Goal: Task Accomplishment & Management: Use online tool/utility

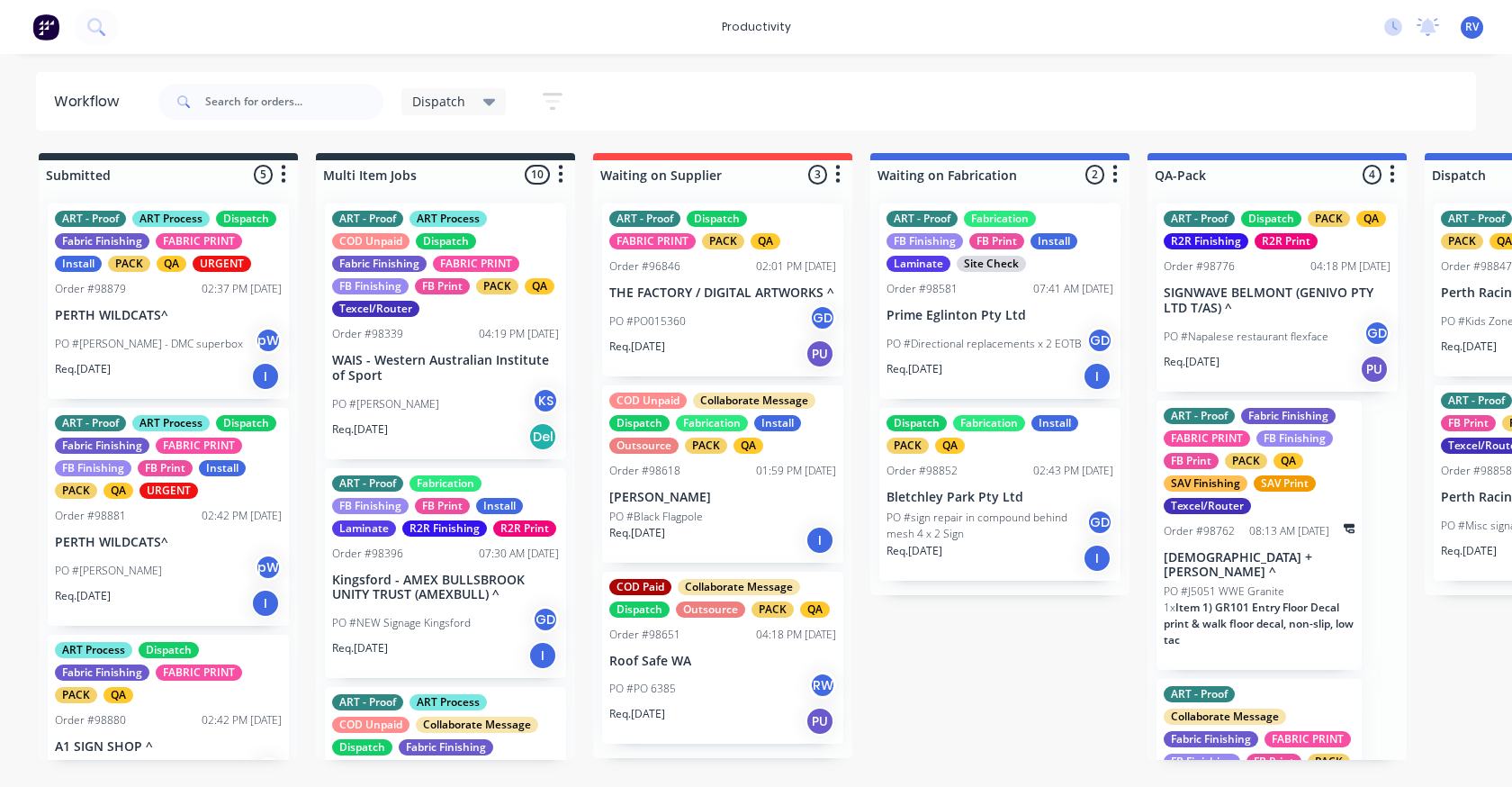
click at [435, 105] on span "Dispatch" at bounding box center [438, 101] width 53 height 19
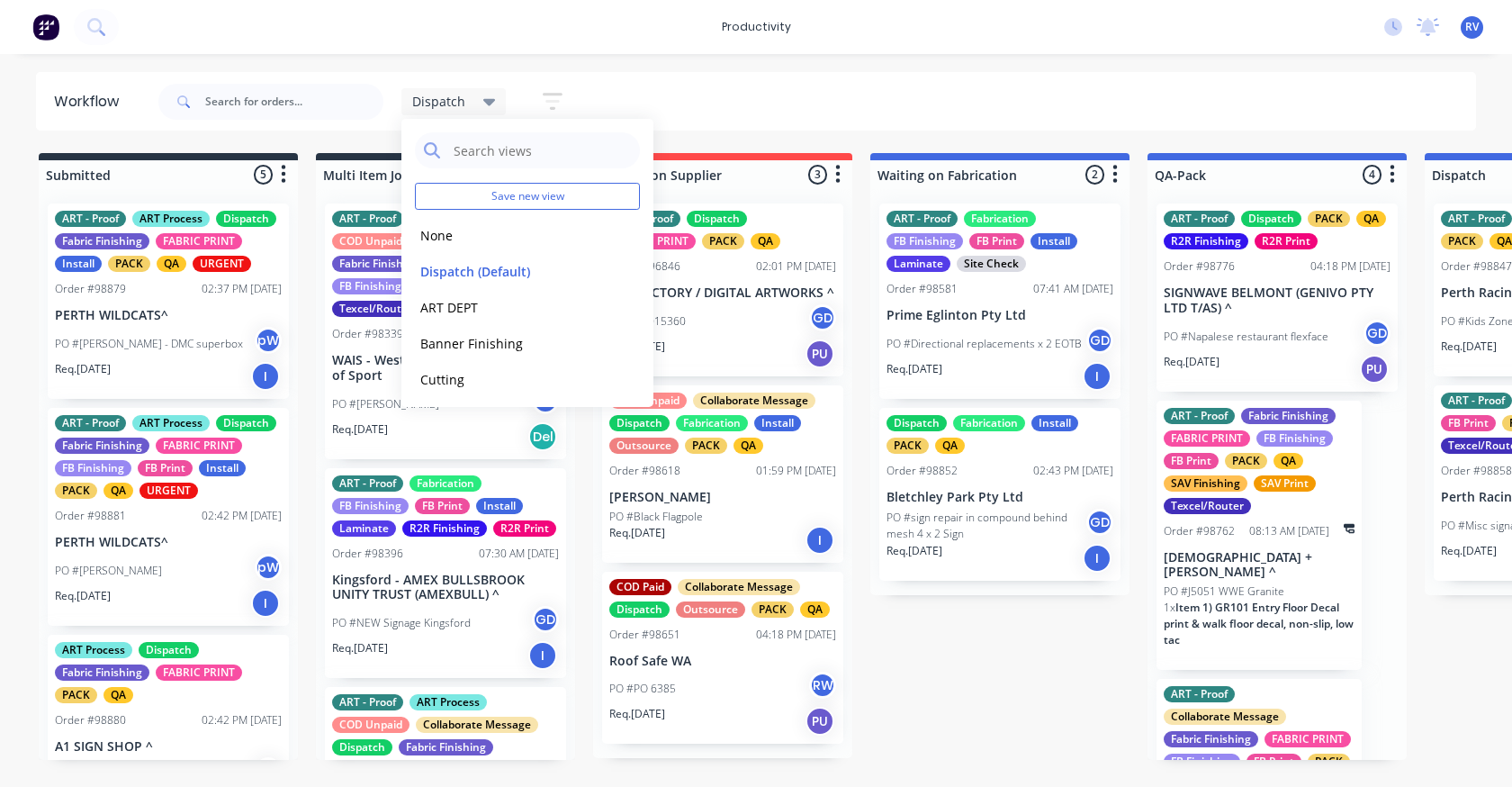
drag, startPoint x: 444, startPoint y: 233, endPoint x: 378, endPoint y: 206, distance: 71.3
click at [444, 234] on button "None" at bounding box center [510, 235] width 192 height 21
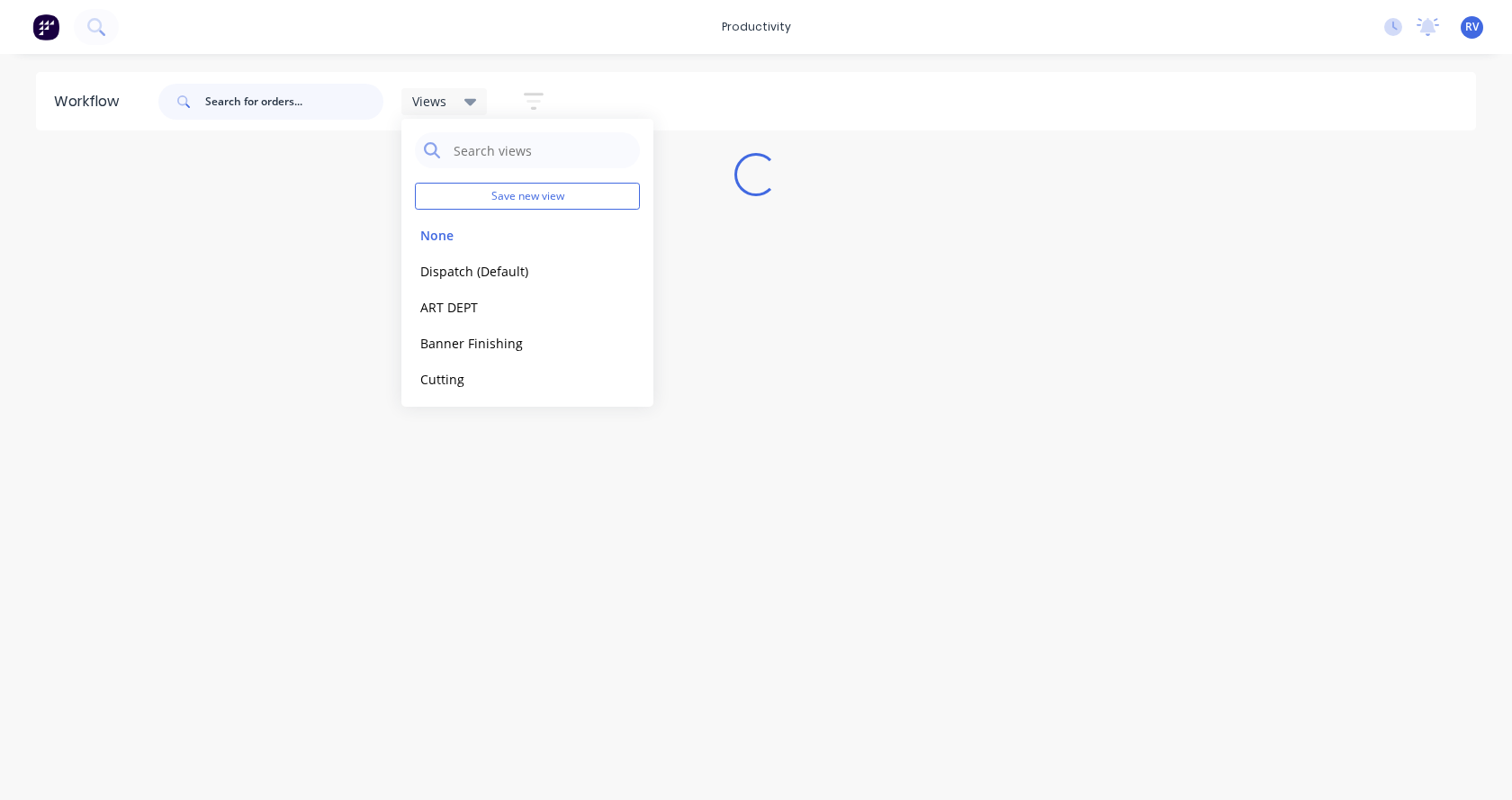
click at [252, 107] on input "text" at bounding box center [294, 101] width 178 height 36
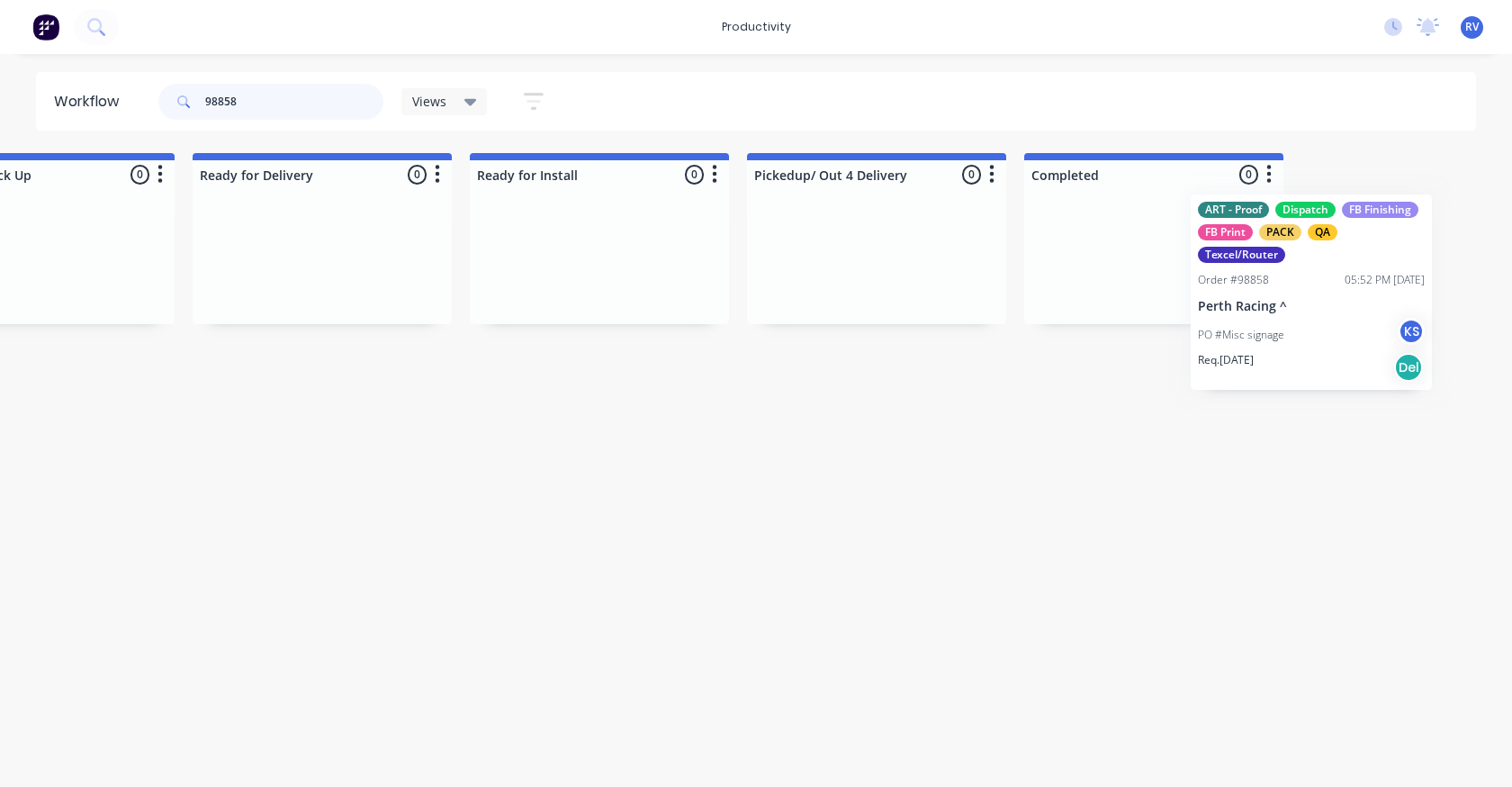
scroll to position [0, 5403]
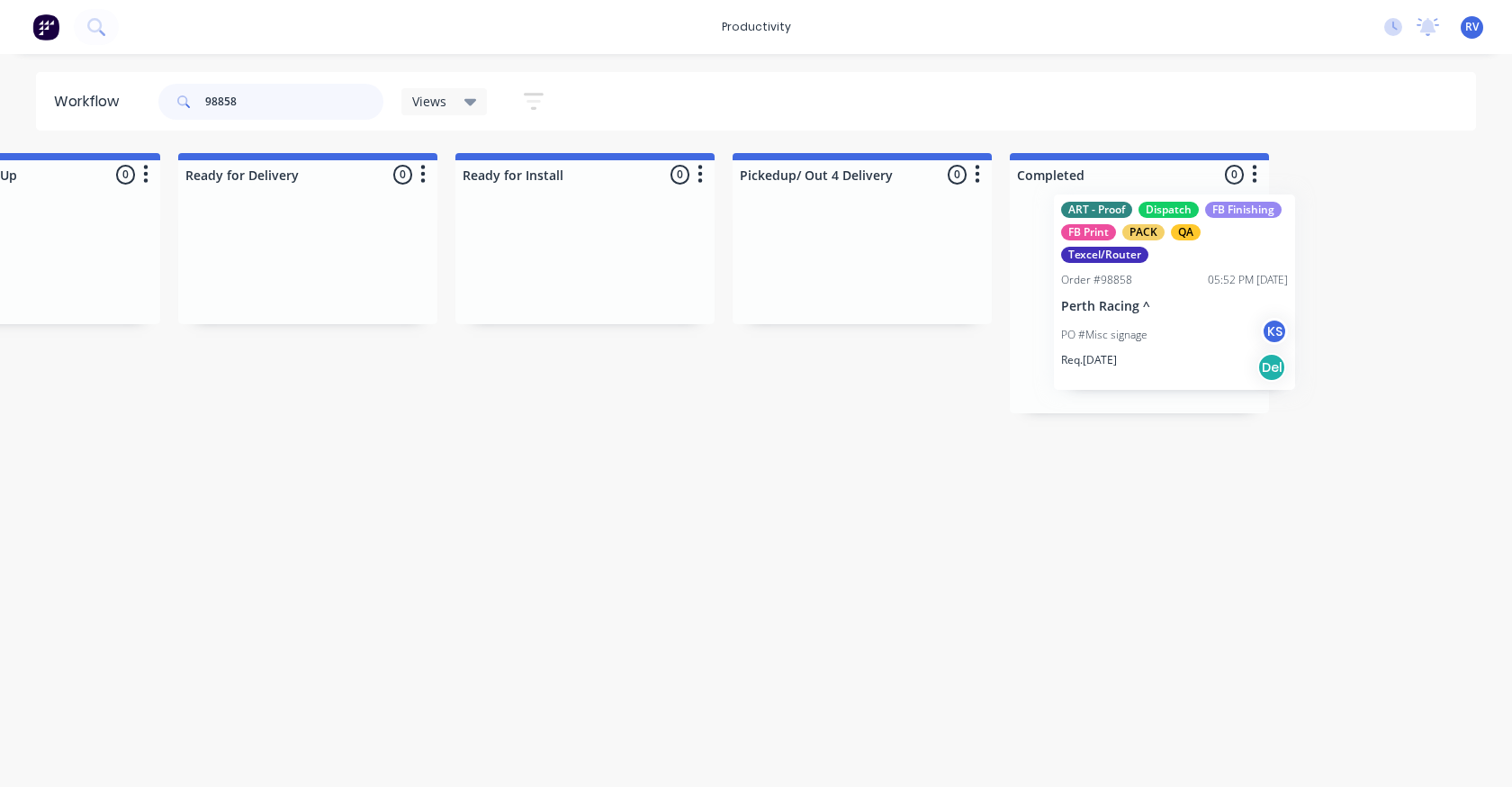
drag, startPoint x: 701, startPoint y: 305, endPoint x: 1109, endPoint y: 284, distance: 408.5
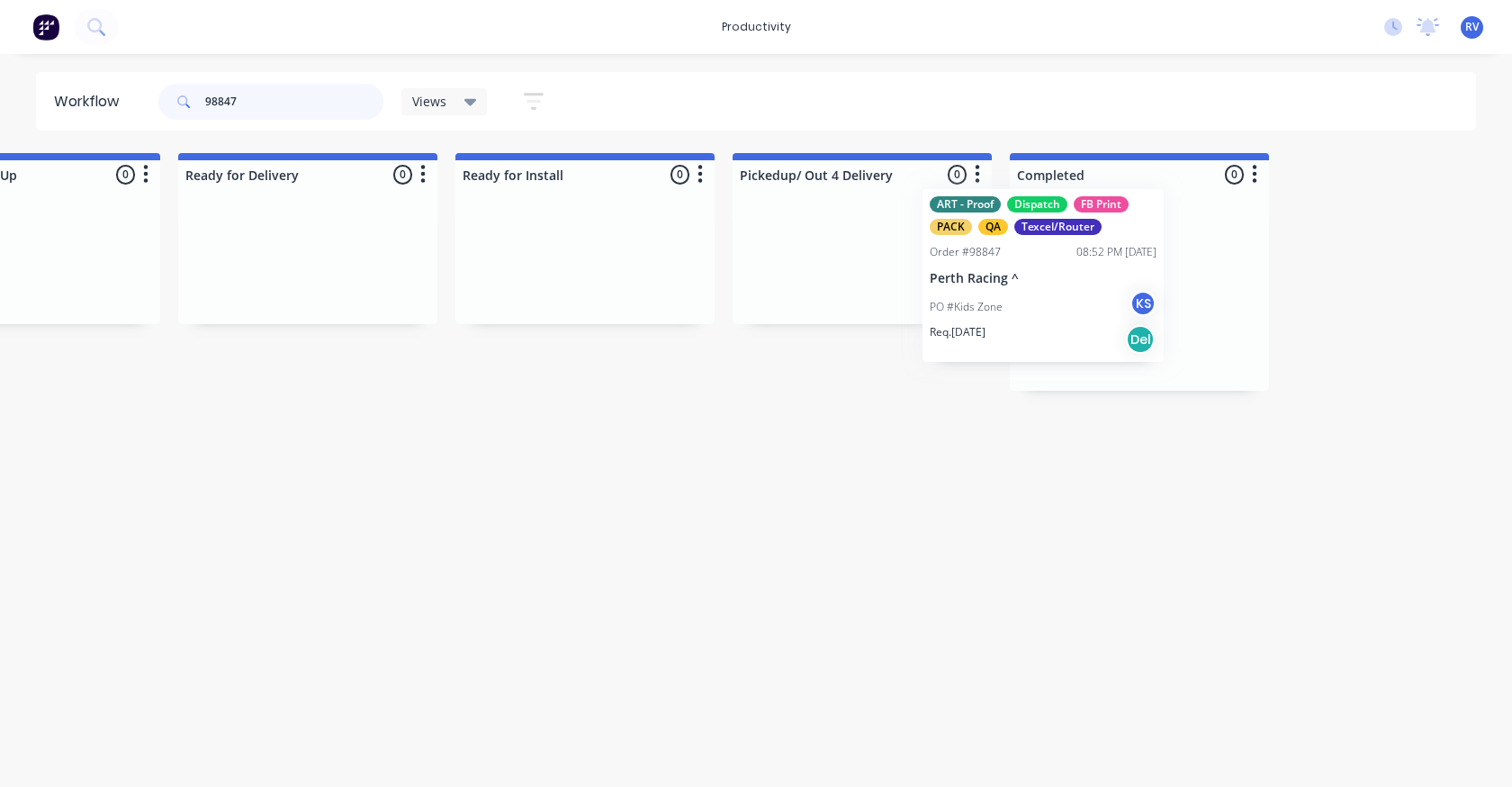
drag, startPoint x: 863, startPoint y: 302, endPoint x: 1046, endPoint y: 281, distance: 184.2
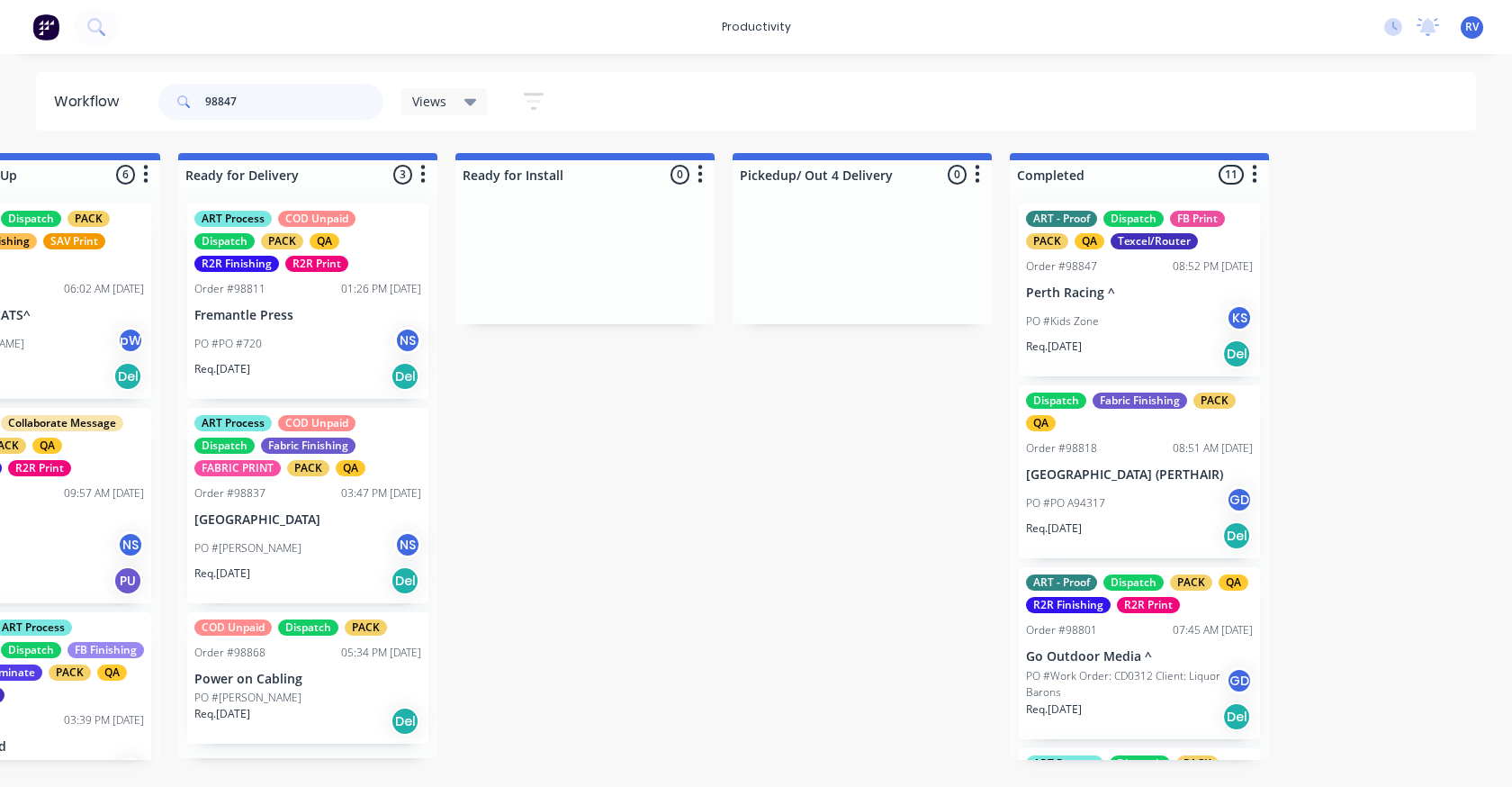
type input "98847"
click at [450, 99] on div "Views" at bounding box center [444, 102] width 65 height 17
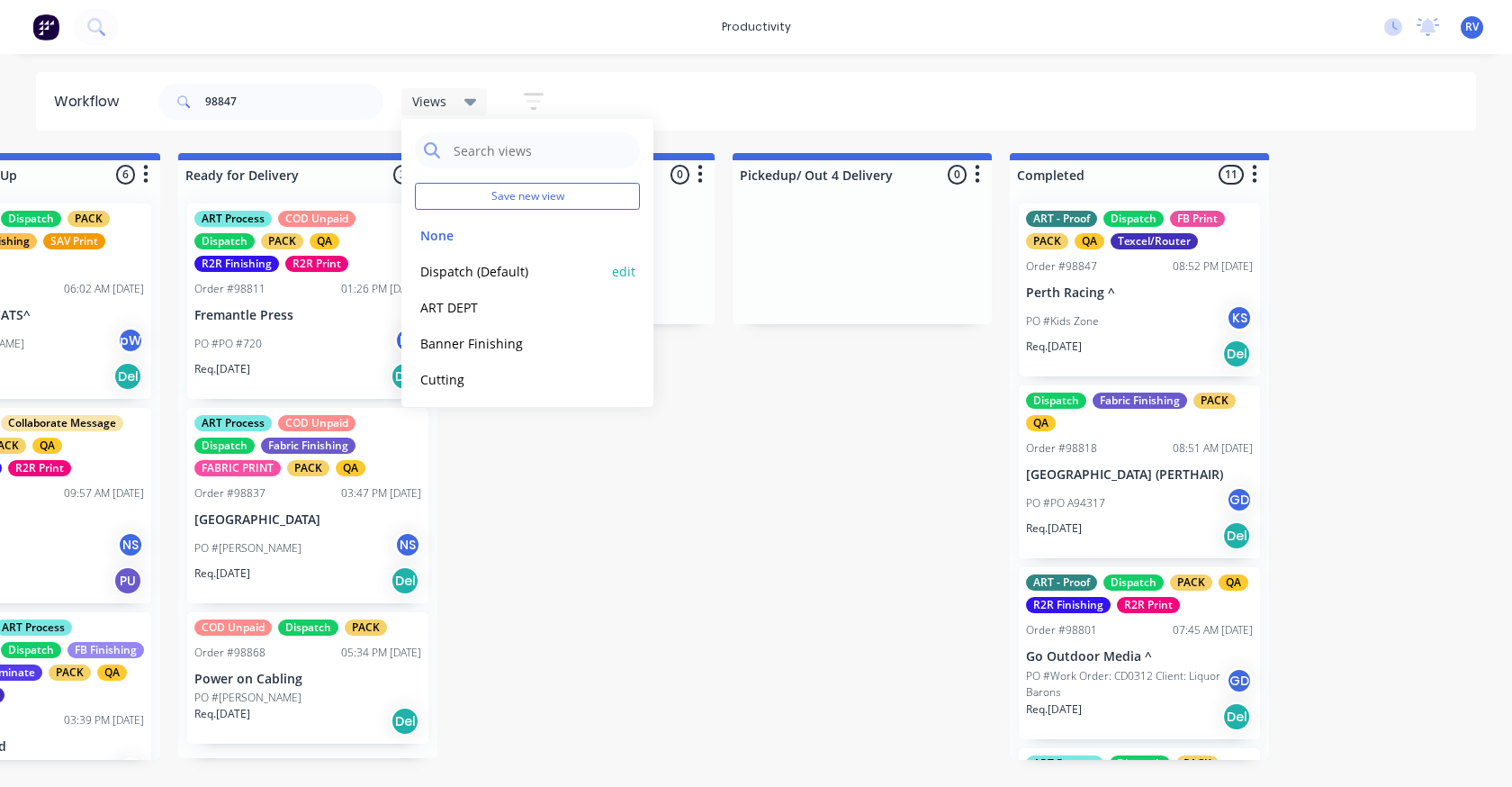
click at [452, 272] on button "Dispatch (Default)" at bounding box center [510, 272] width 192 height 21
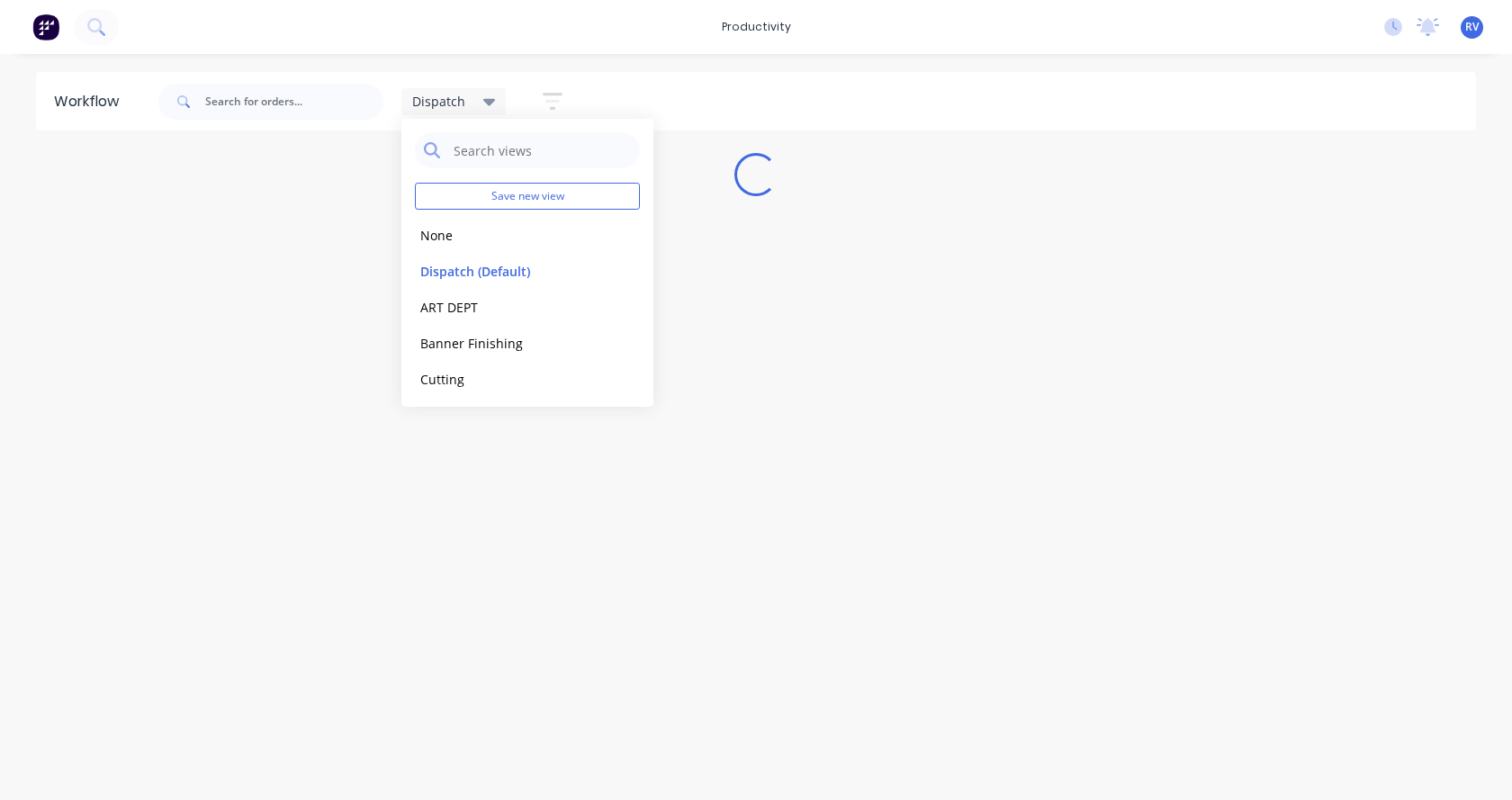
click at [383, 557] on div "Workflow Dispatch Save new view None edit Dispatch (Default) edit ART DEPT edit…" at bounding box center [756, 418] width 1512 height 693
click at [258, 586] on div "Workflow Dispatch Save new view None edit Dispatch (Default) edit ART DEPT edit…" at bounding box center [756, 418] width 1512 height 693
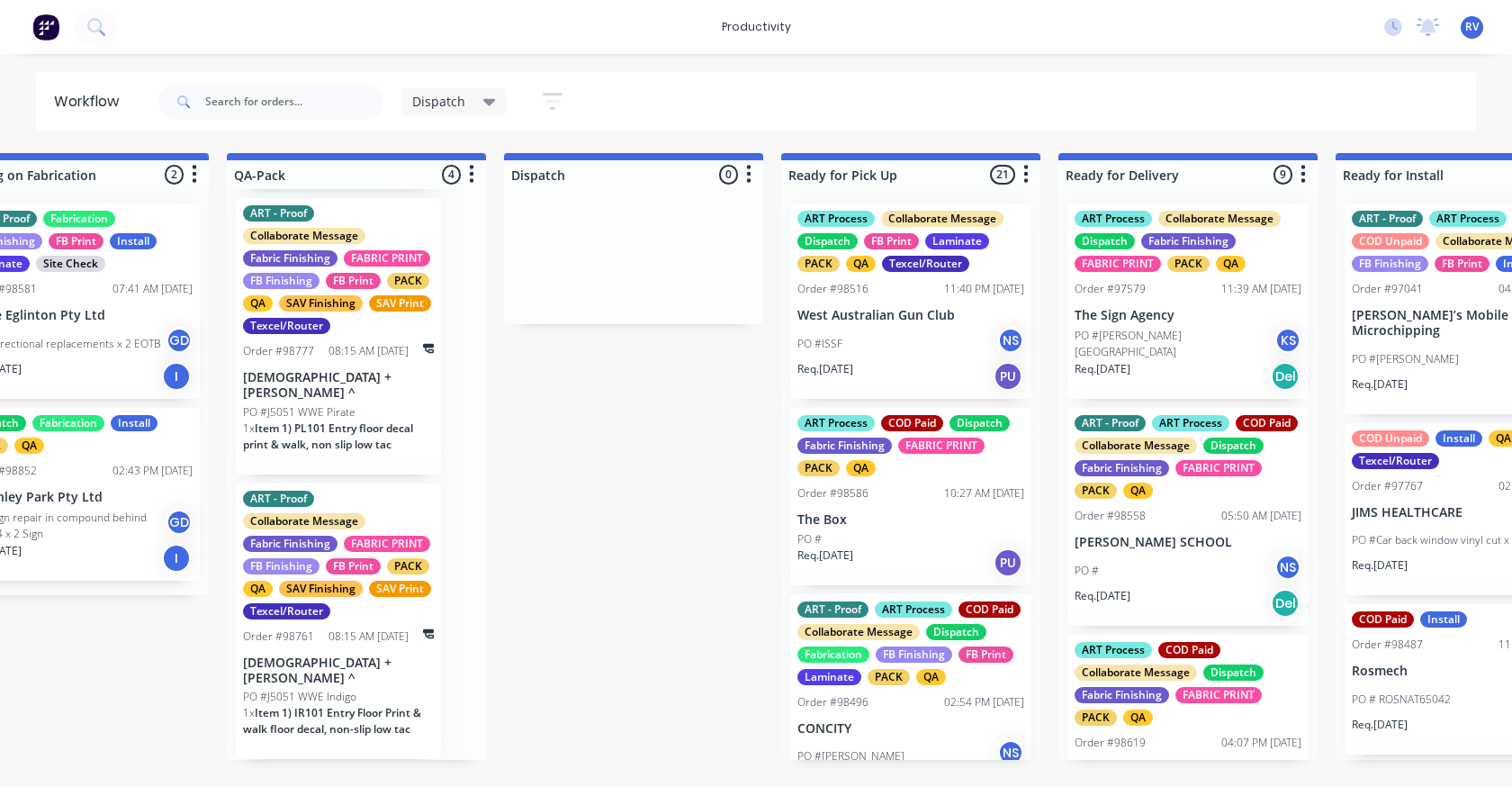
scroll to position [211, 0]
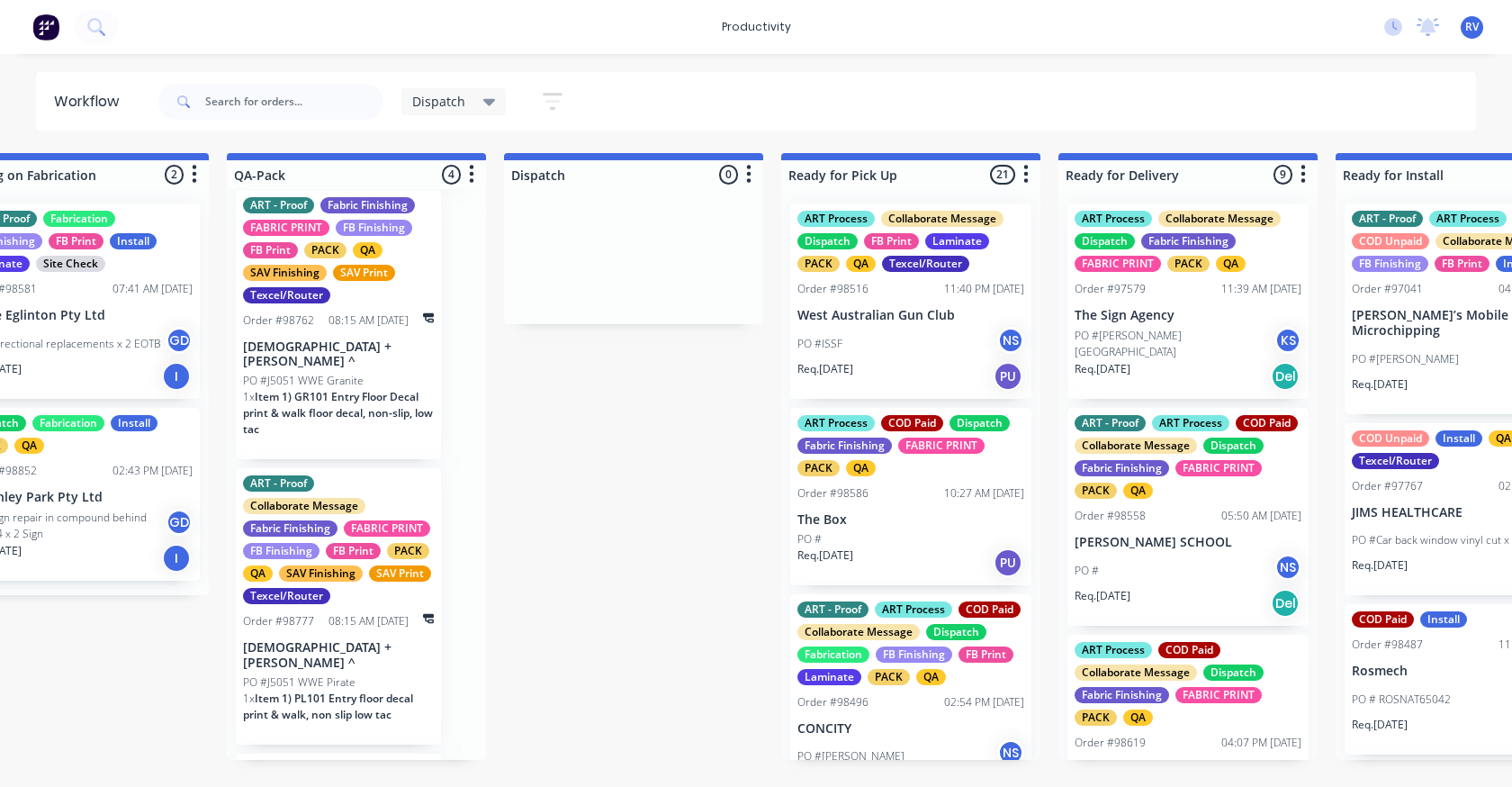
click at [316, 642] on div "ART - Proof Collaborate Message Fabric Finishing FABRIC PRINT FB Finishing FB P…" at bounding box center [338, 605] width 205 height 276
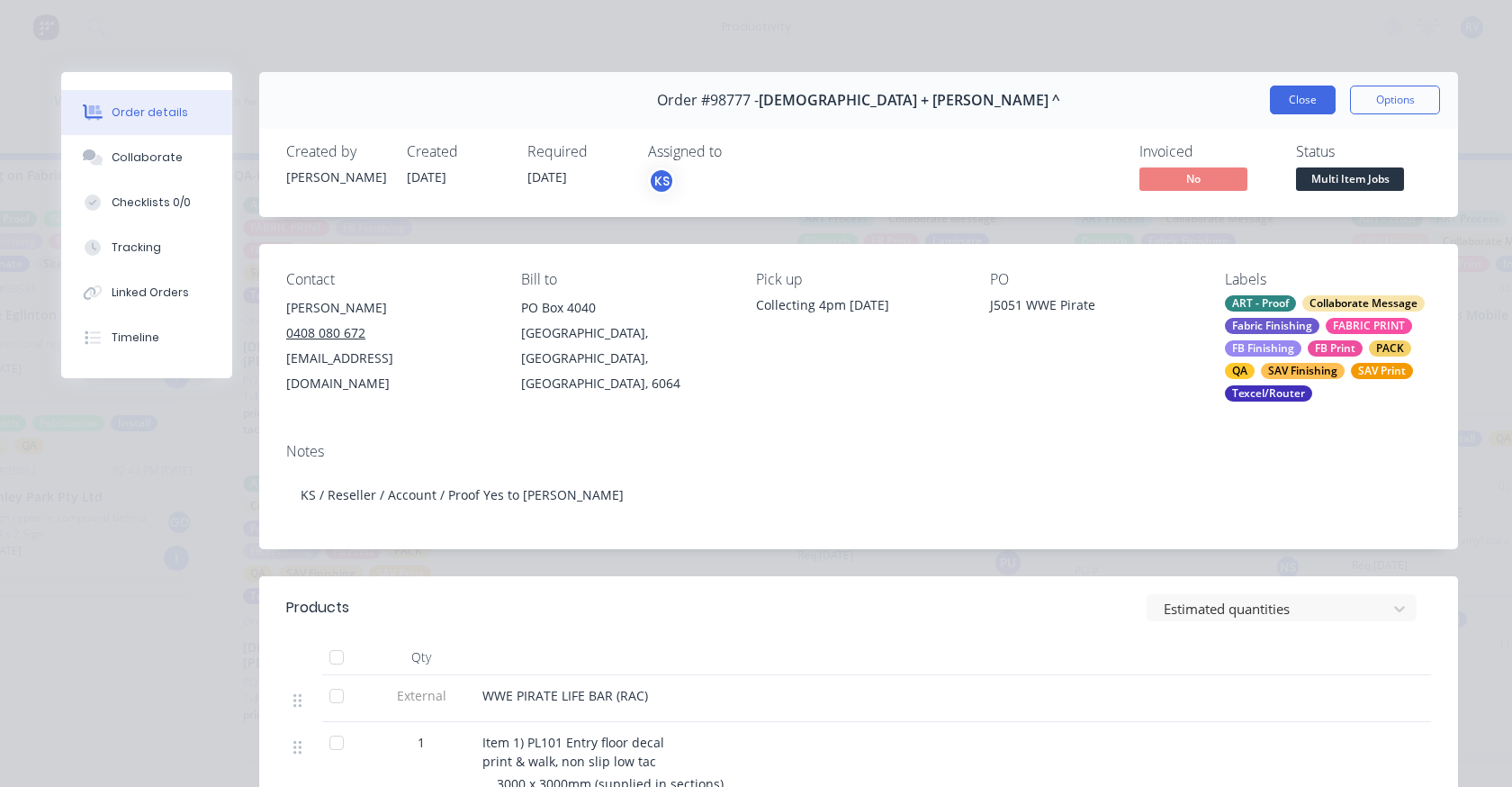
click at [1300, 98] on button "Close" at bounding box center [1303, 99] width 66 height 28
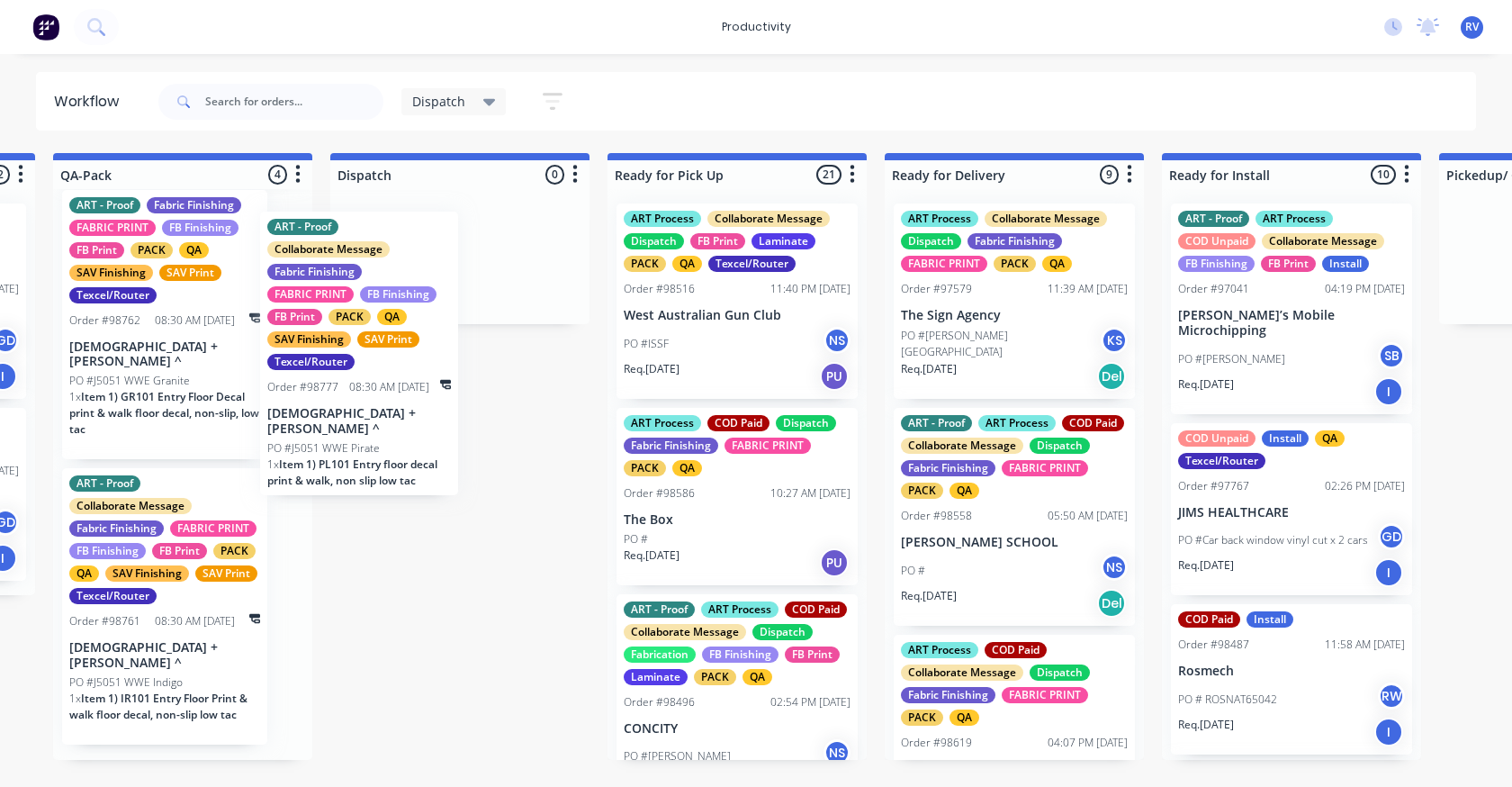
scroll to position [0, 1060]
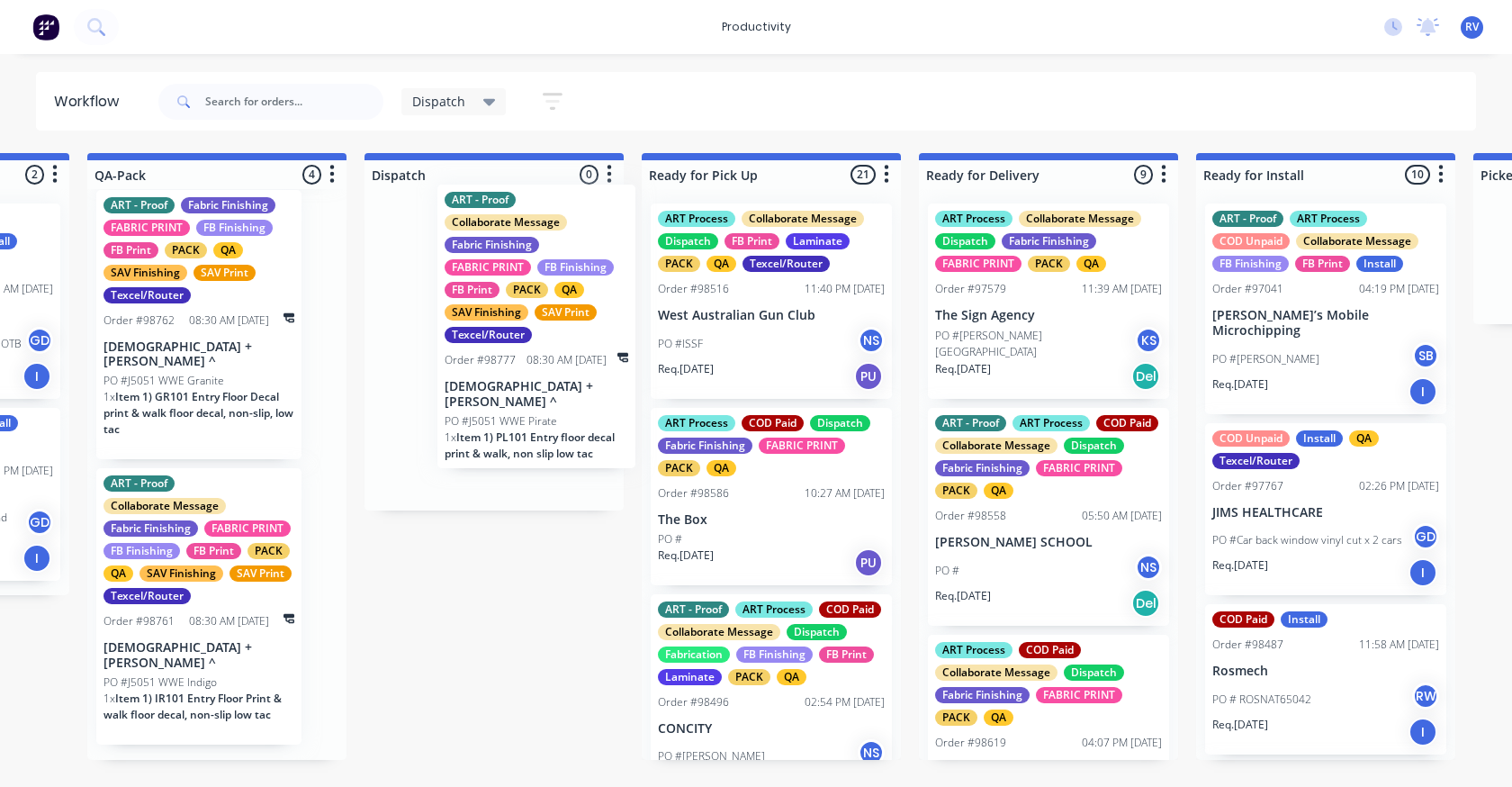
drag, startPoint x: 315, startPoint y: 582, endPoint x: 490, endPoint y: 303, distance: 329.3
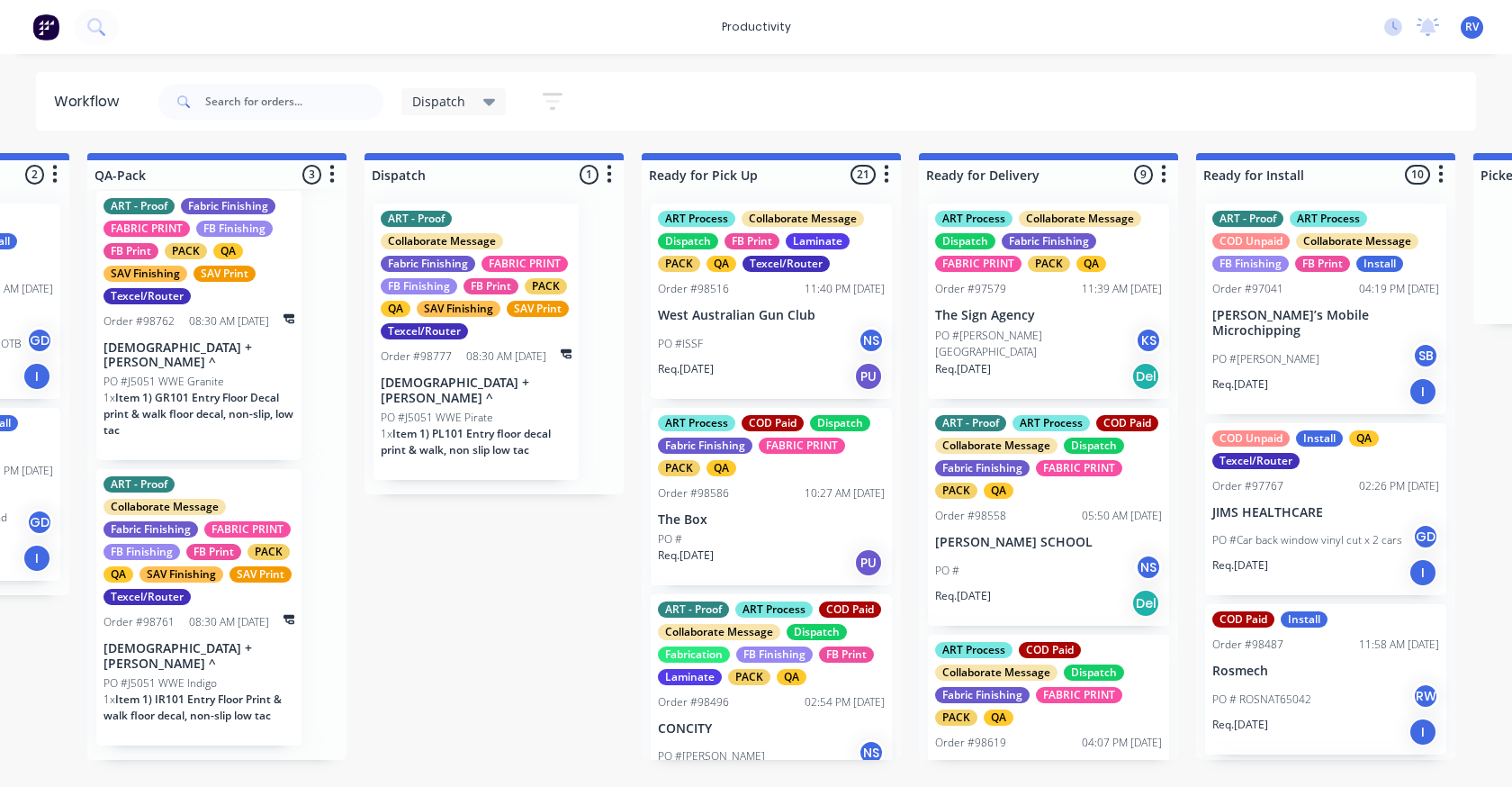
scroll to position [188, 0]
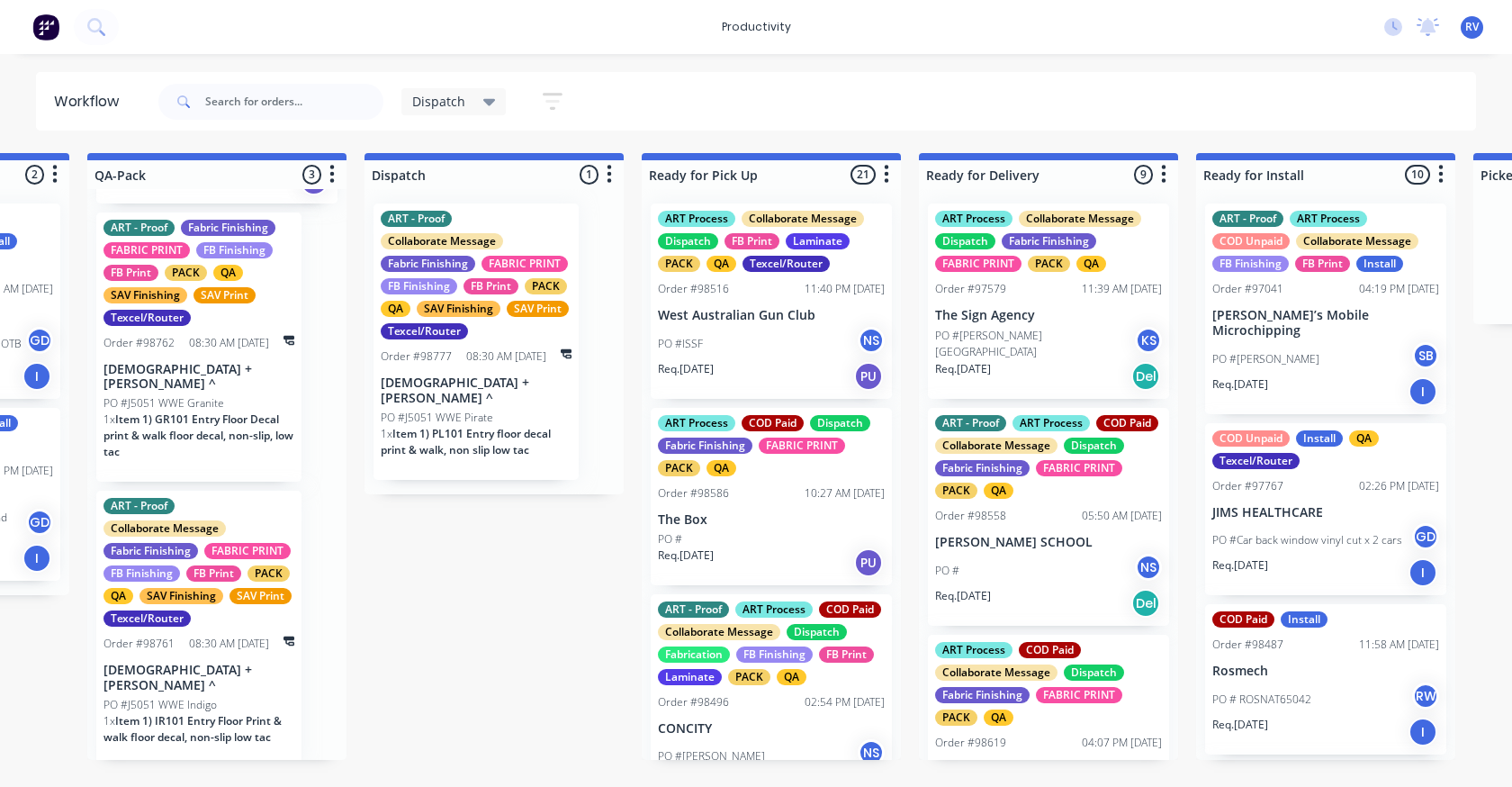
click at [497, 367] on div "ART - Proof Collaborate Message Fabric Finishing FABRIC PRINT FB Finishing FB P…" at bounding box center [476, 341] width 205 height 276
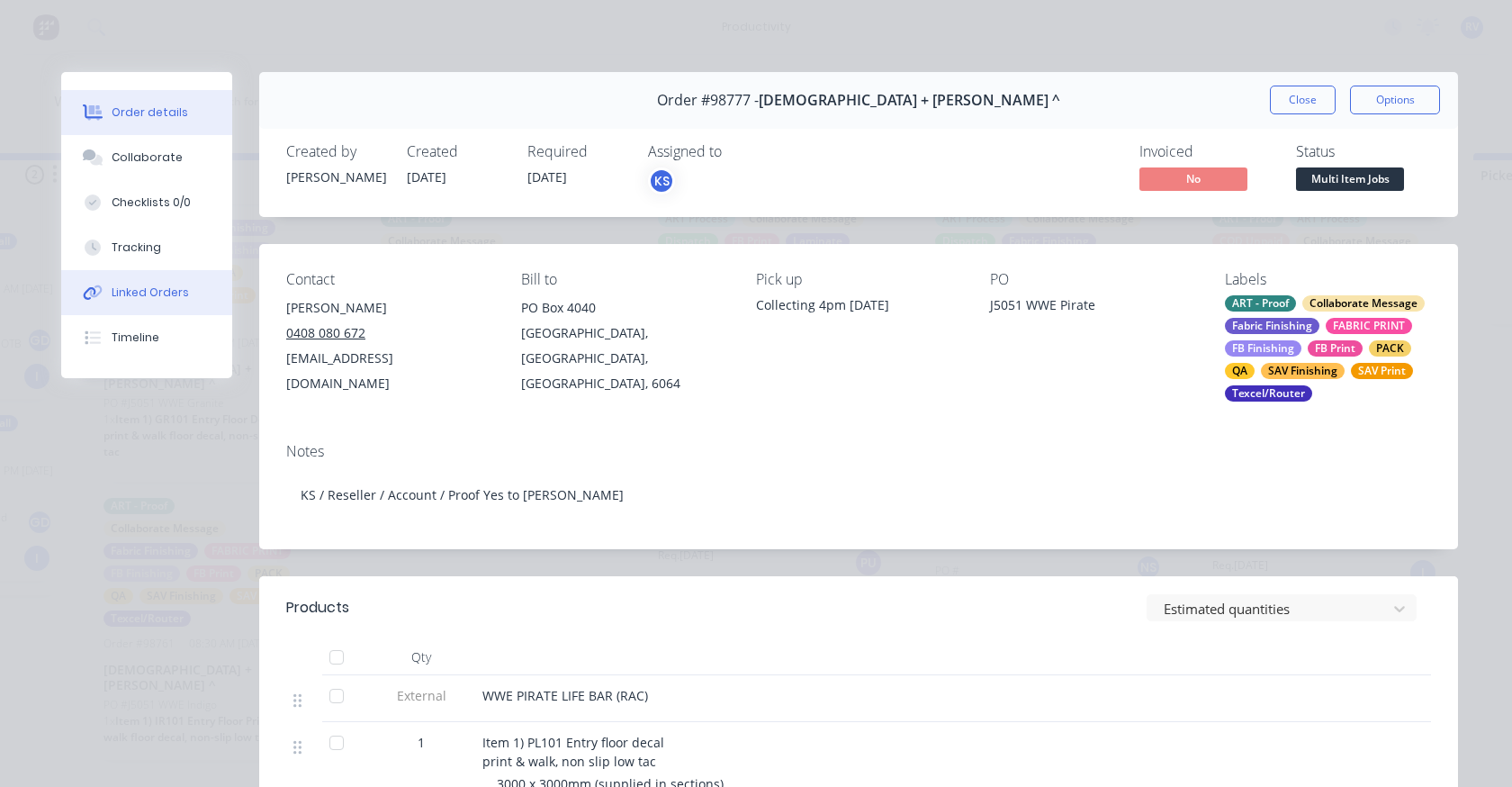
drag, startPoint x: 116, startPoint y: 249, endPoint x: 211, endPoint y: 305, distance: 110.3
click at [117, 249] on div "Tracking" at bounding box center [137, 248] width 50 height 17
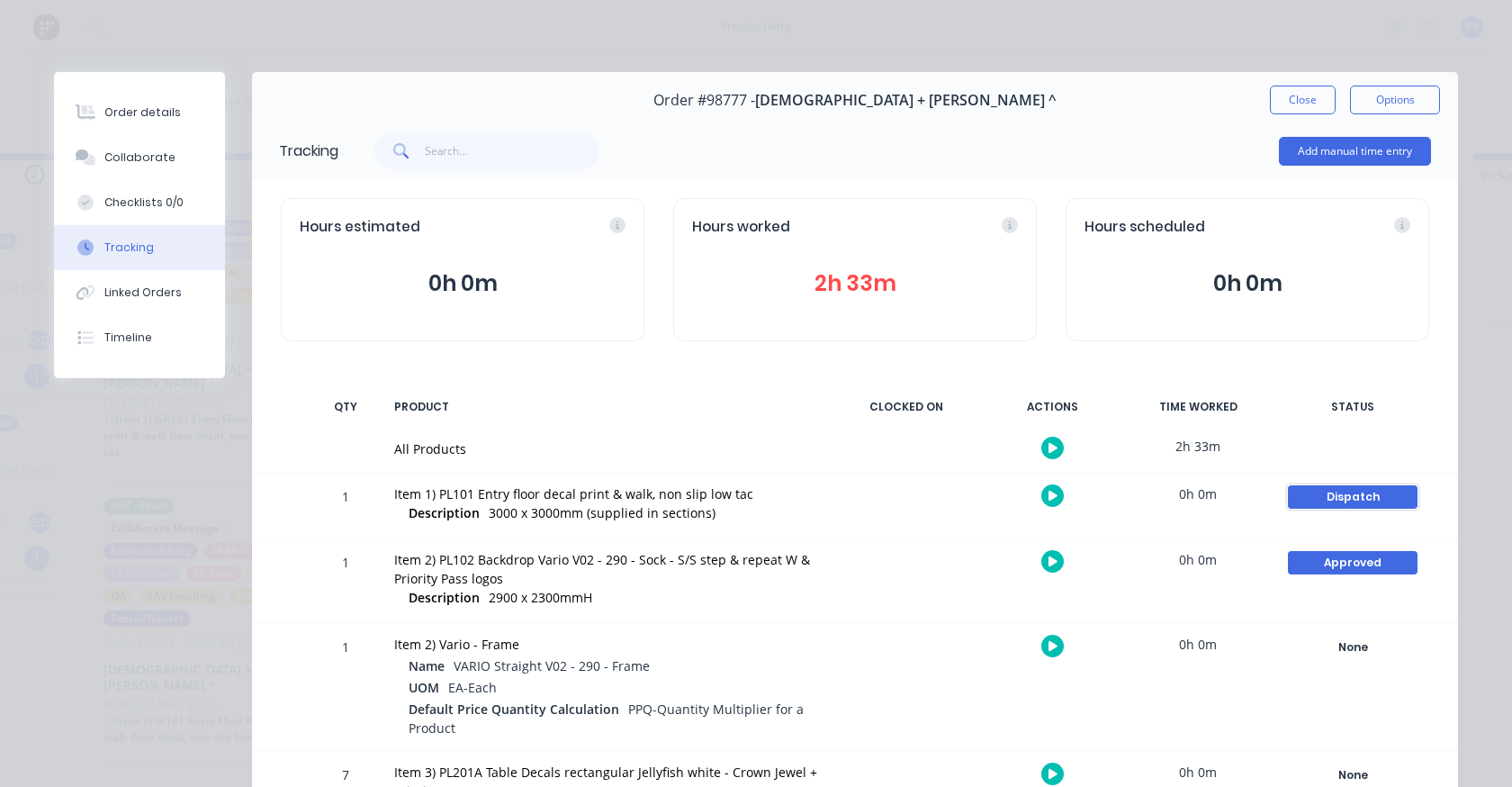
click at [1308, 493] on div "Dispatch" at bounding box center [1352, 497] width 129 height 24
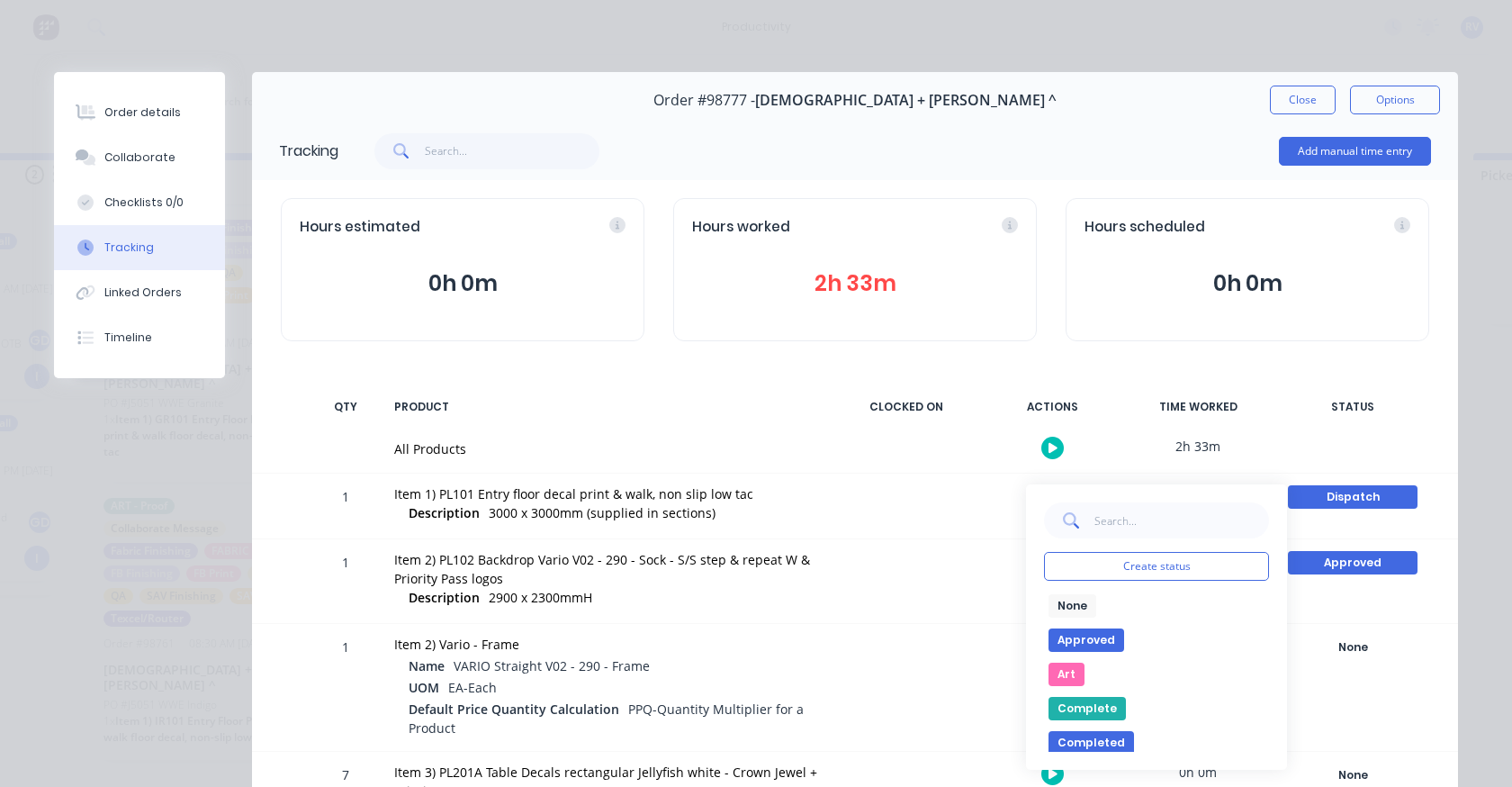
drag, startPoint x: 1058, startPoint y: 604, endPoint x: 1271, endPoint y: 571, distance: 215.5
click at [1059, 604] on button "None" at bounding box center [1072, 606] width 48 height 24
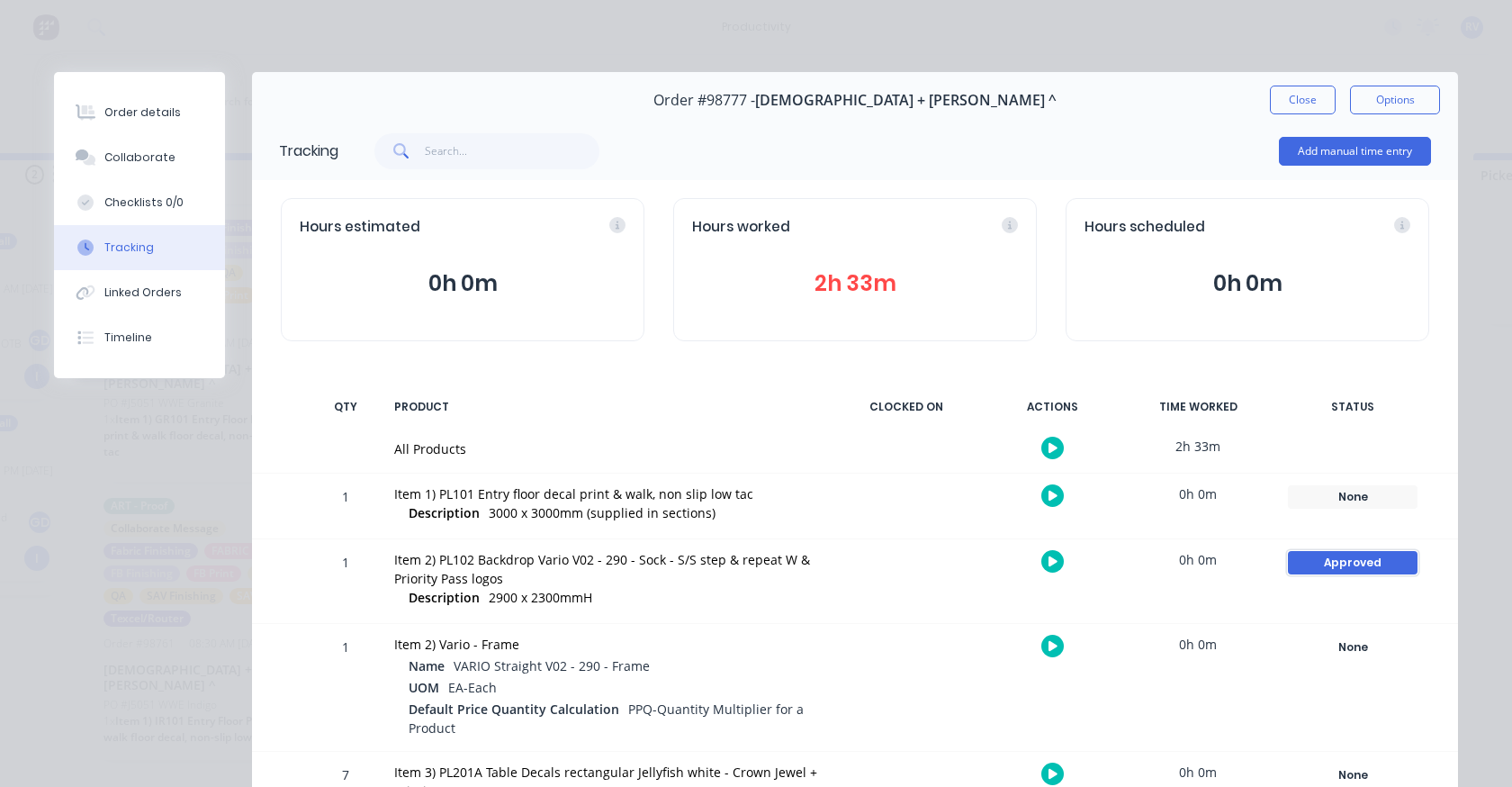
click at [1299, 571] on div "Approved" at bounding box center [1352, 563] width 129 height 24
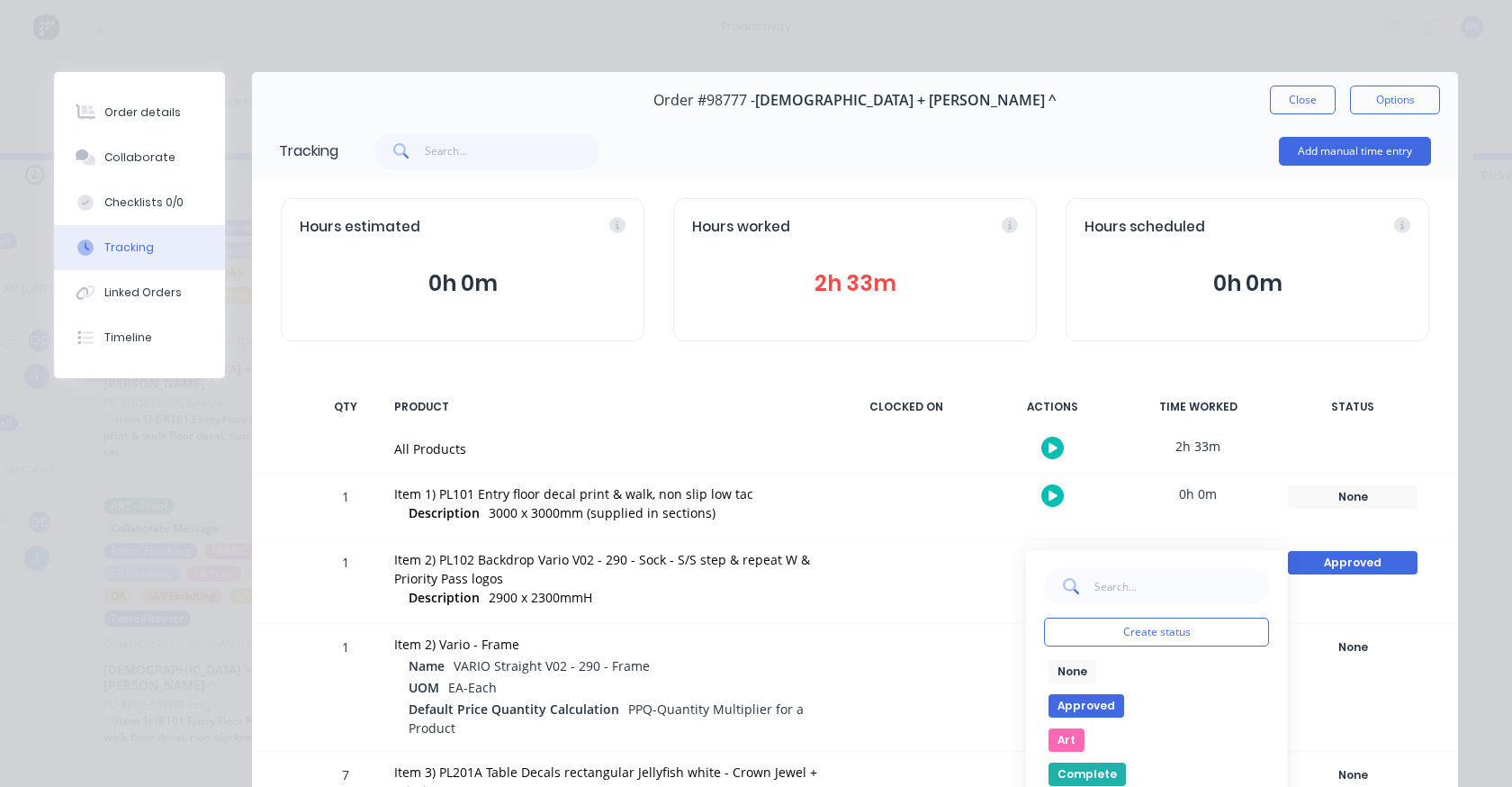
click at [1068, 676] on button "None" at bounding box center [1072, 671] width 48 height 24
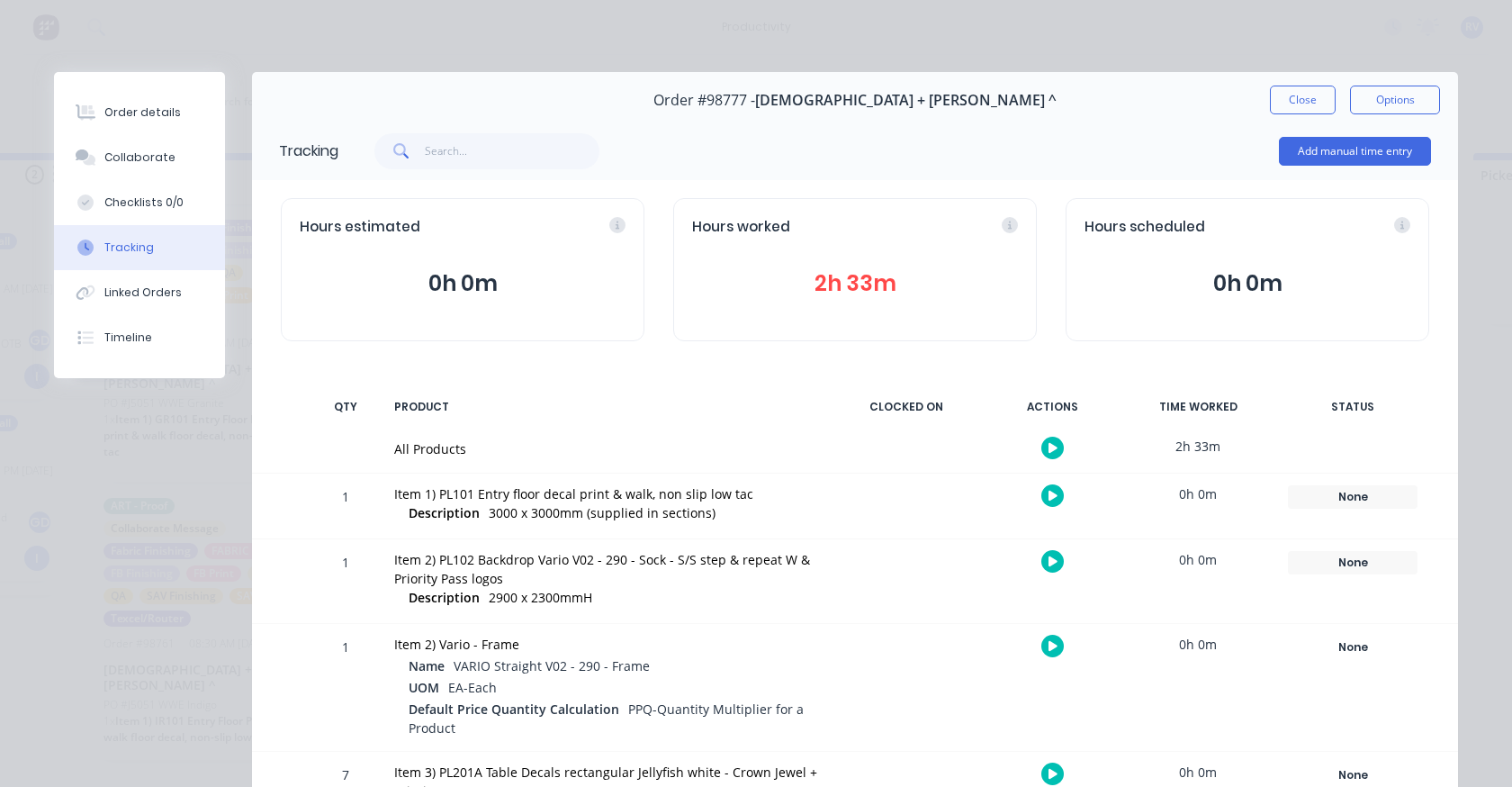
click at [1297, 90] on button "Close" at bounding box center [1303, 99] width 66 height 28
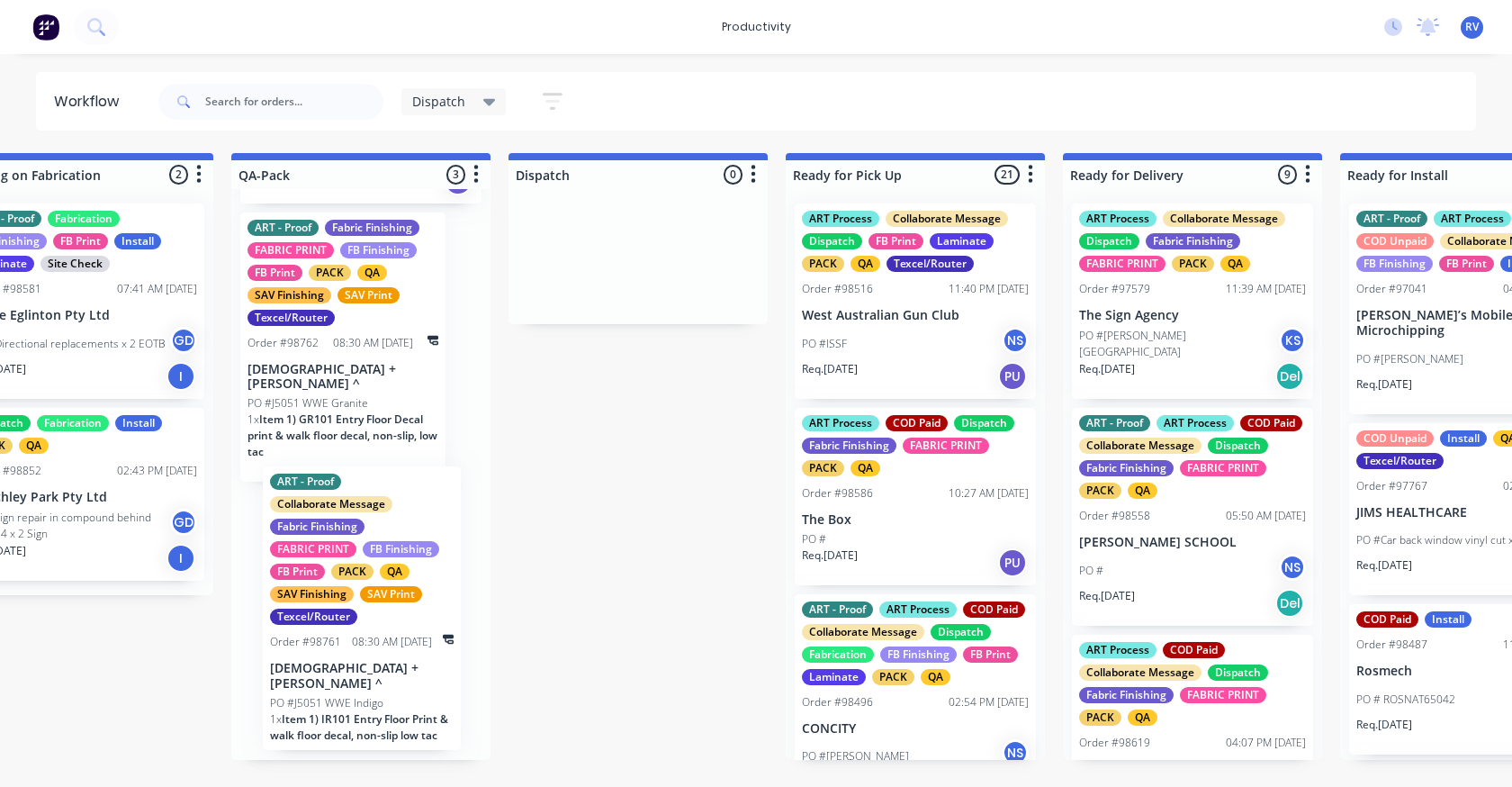
drag, startPoint x: 206, startPoint y: 645, endPoint x: 379, endPoint y: 633, distance: 173.4
click at [379, 633] on div "ART - Proof Dispatch PACK QA R2R Finishing R2R Print Order #98776 04:18 PM [DAT…" at bounding box center [360, 474] width 259 height 571
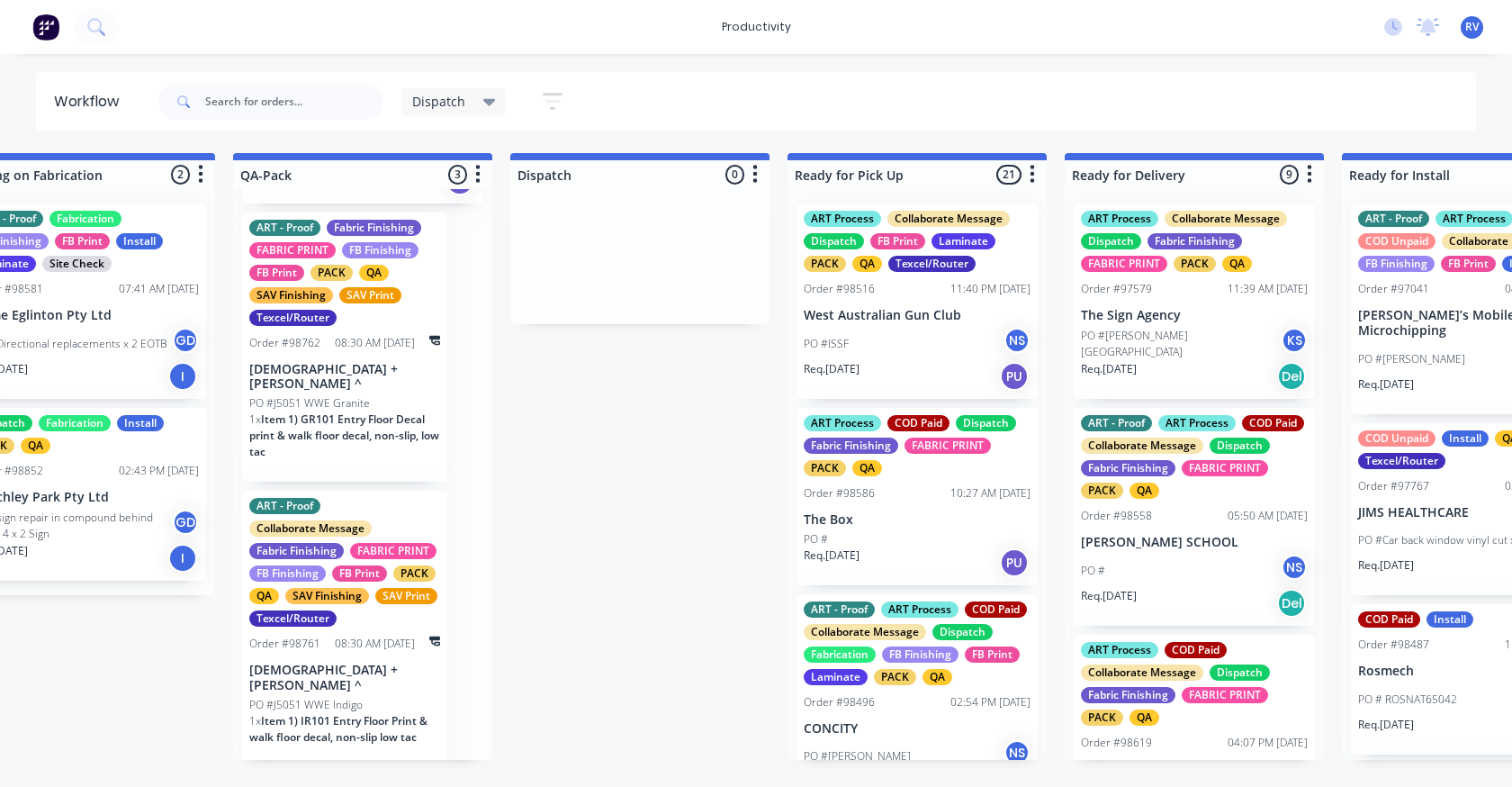
click at [331, 371] on p "[DEMOGRAPHIC_DATA] + [PERSON_NAME] ^" at bounding box center [345, 377] width 191 height 30
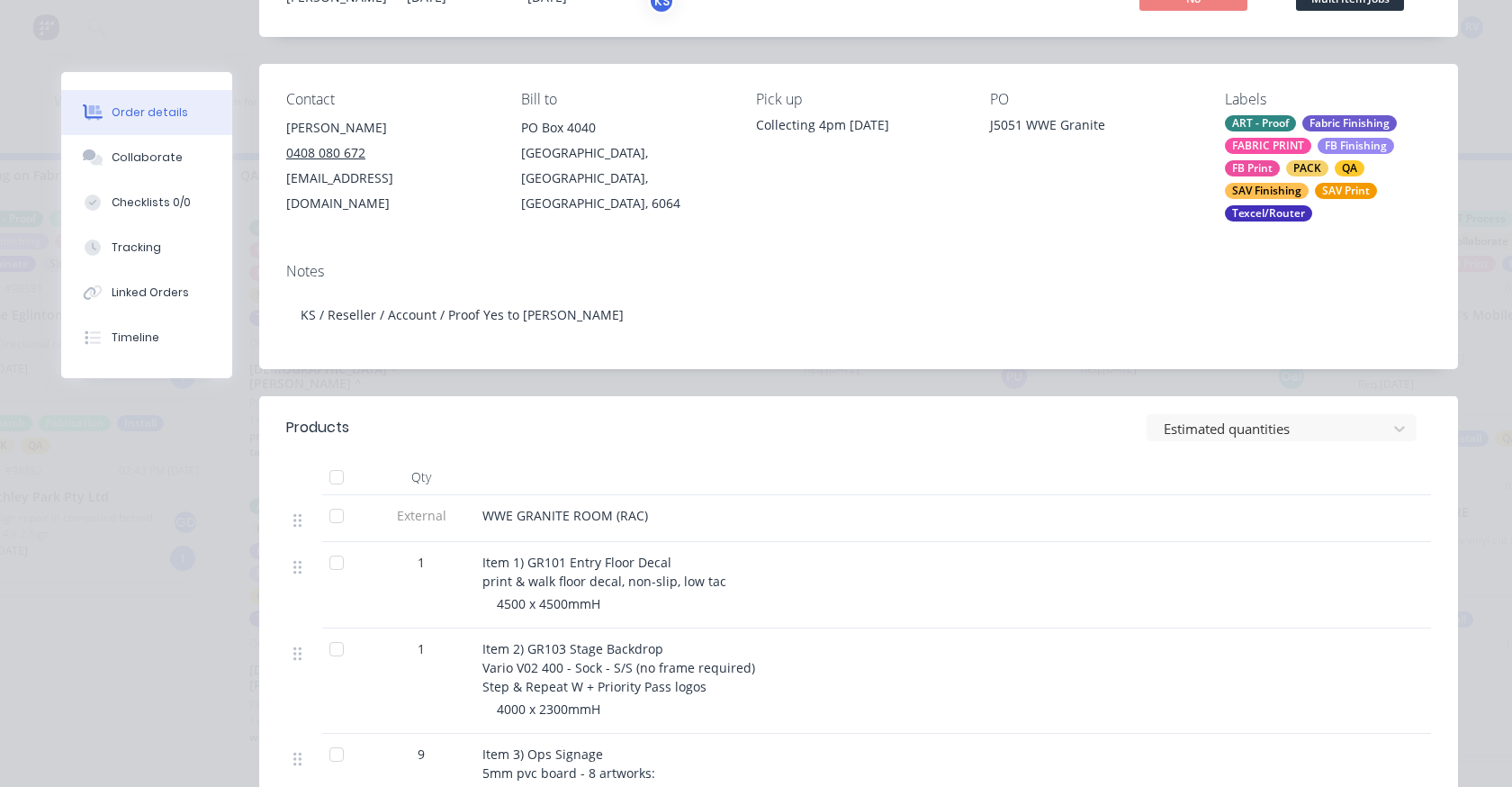
scroll to position [0, 0]
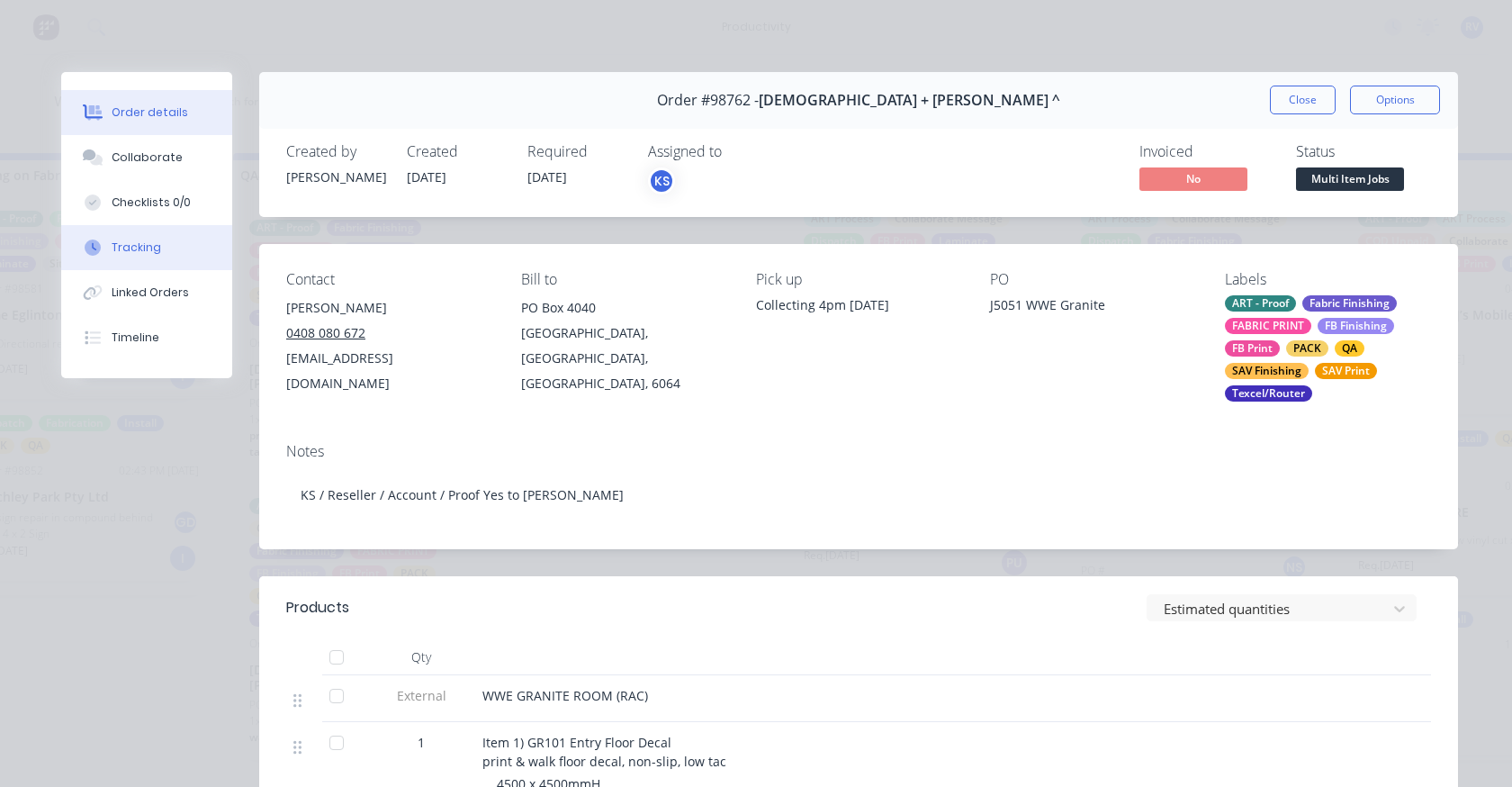
drag, startPoint x: 130, startPoint y: 238, endPoint x: 143, endPoint y: 268, distance: 32.7
click at [132, 238] on button "Tracking" at bounding box center [147, 247] width 171 height 45
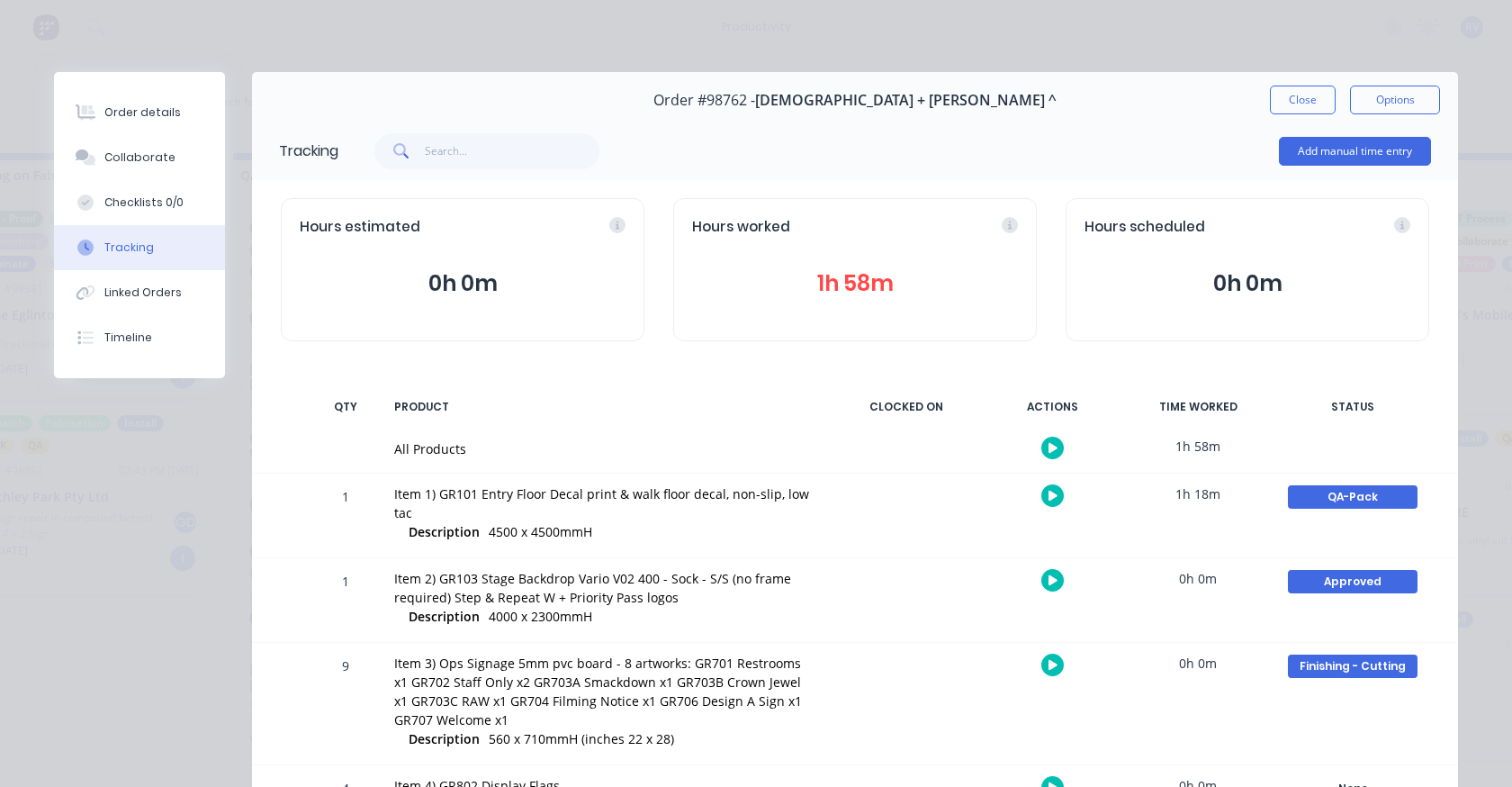
click at [1230, 499] on div "1h 18m" at bounding box center [1197, 493] width 135 height 40
click at [1312, 490] on div "QA-Pack" at bounding box center [1352, 497] width 129 height 24
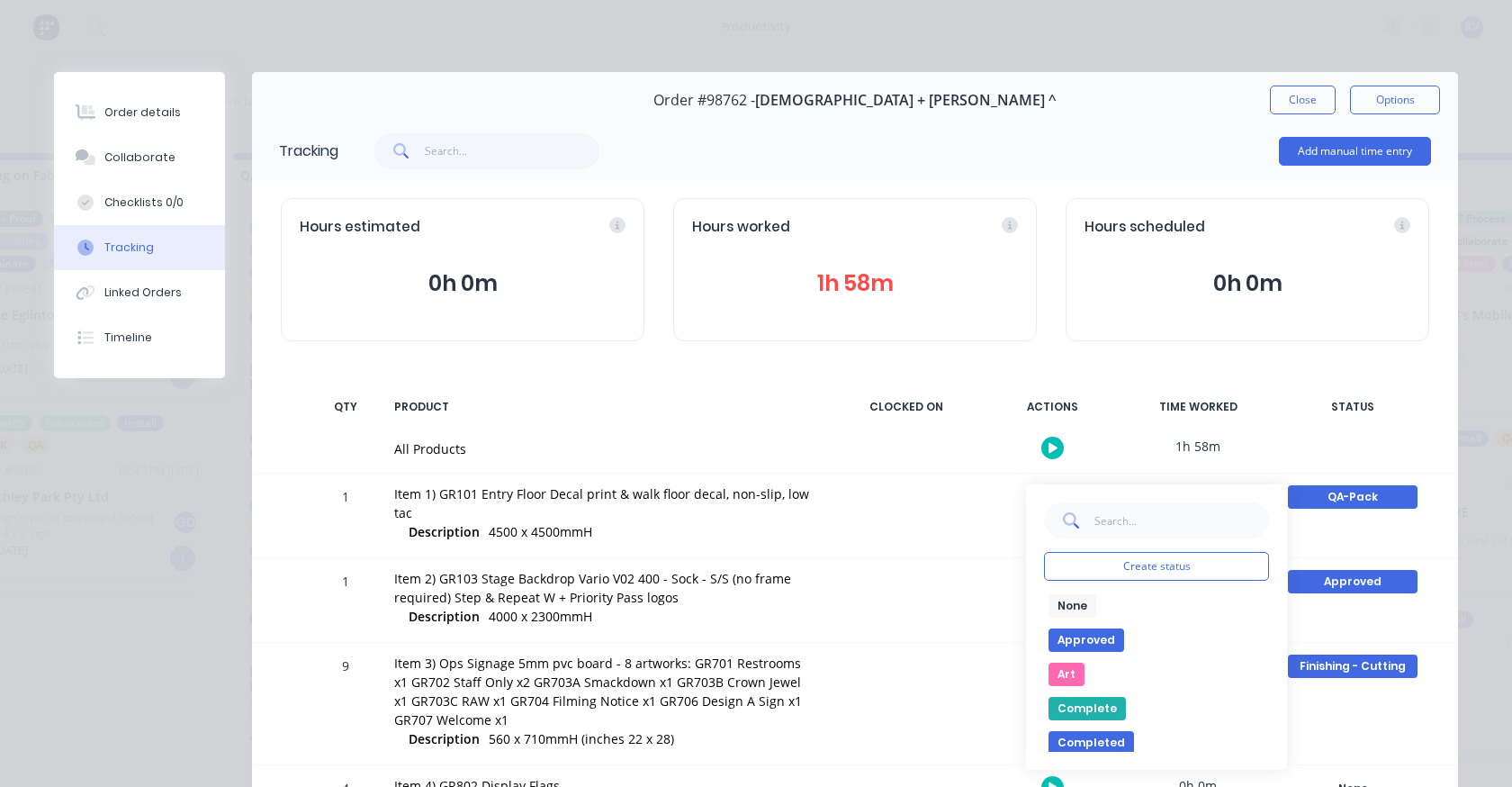
click at [1075, 603] on button "None" at bounding box center [1072, 606] width 48 height 24
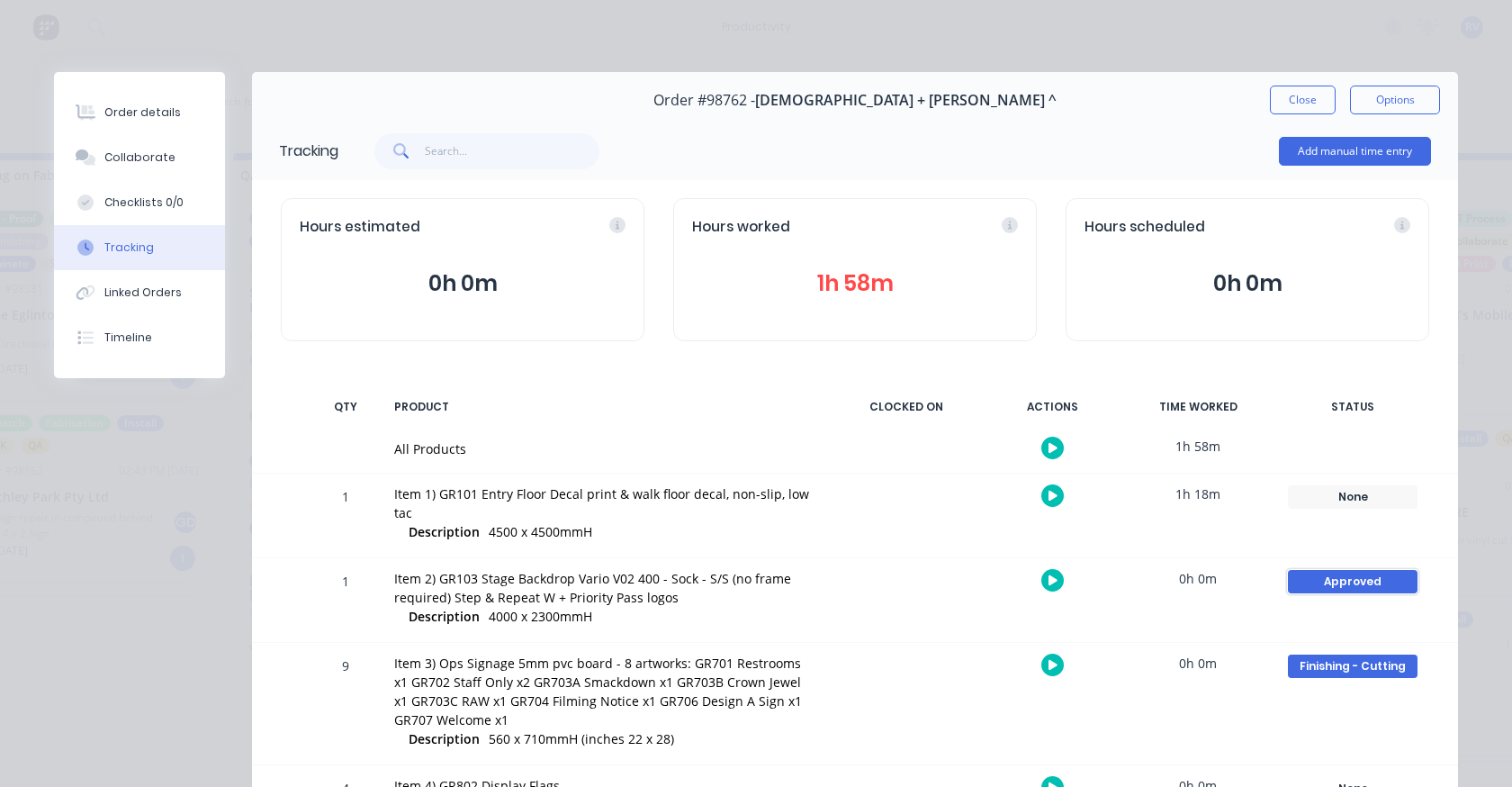
click at [1326, 571] on div "Approved" at bounding box center [1352, 582] width 129 height 24
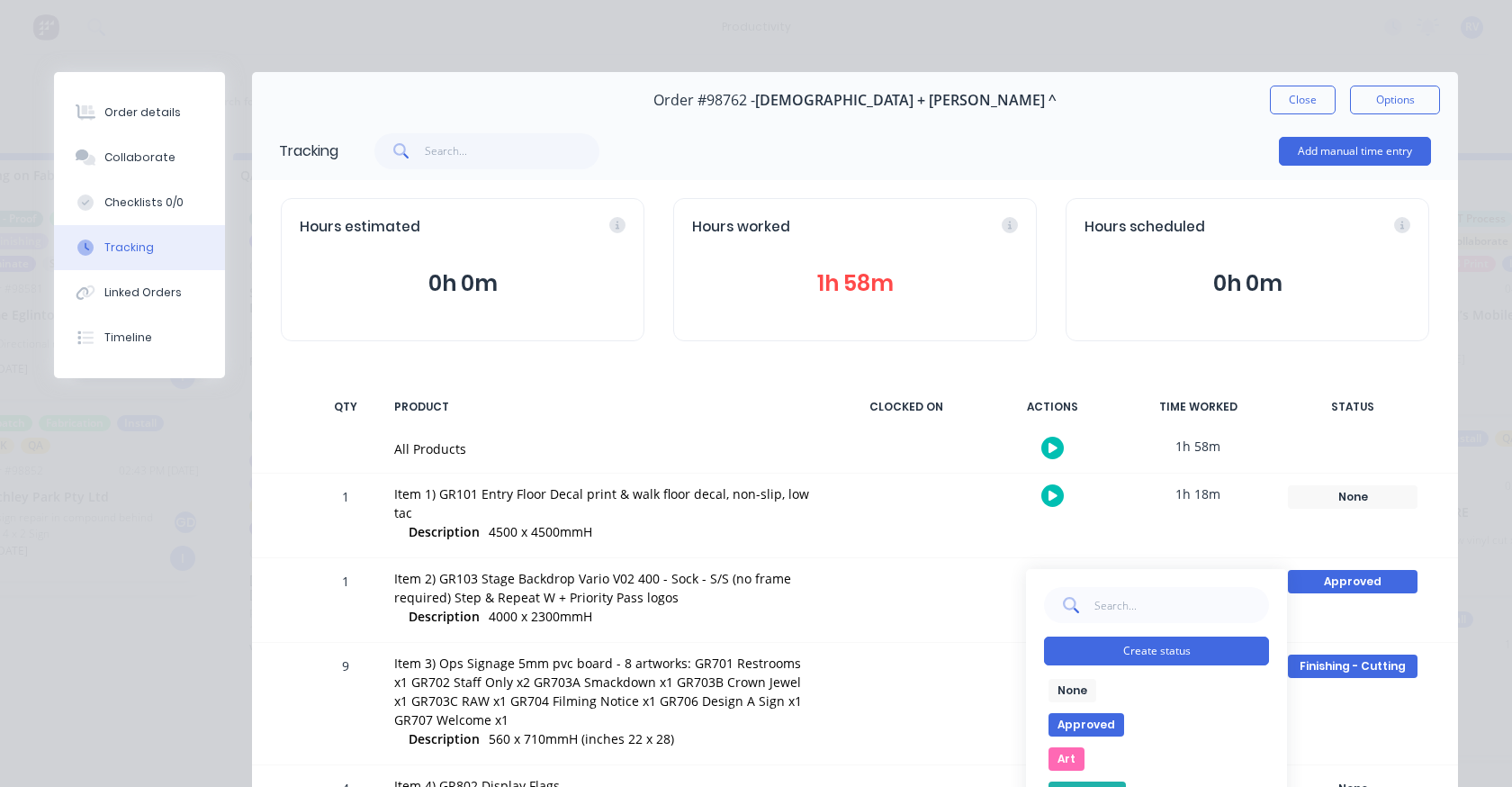
drag, startPoint x: 1063, startPoint y: 688, endPoint x: 1246, endPoint y: 660, distance: 185.1
click at [1067, 686] on button "None" at bounding box center [1072, 691] width 48 height 24
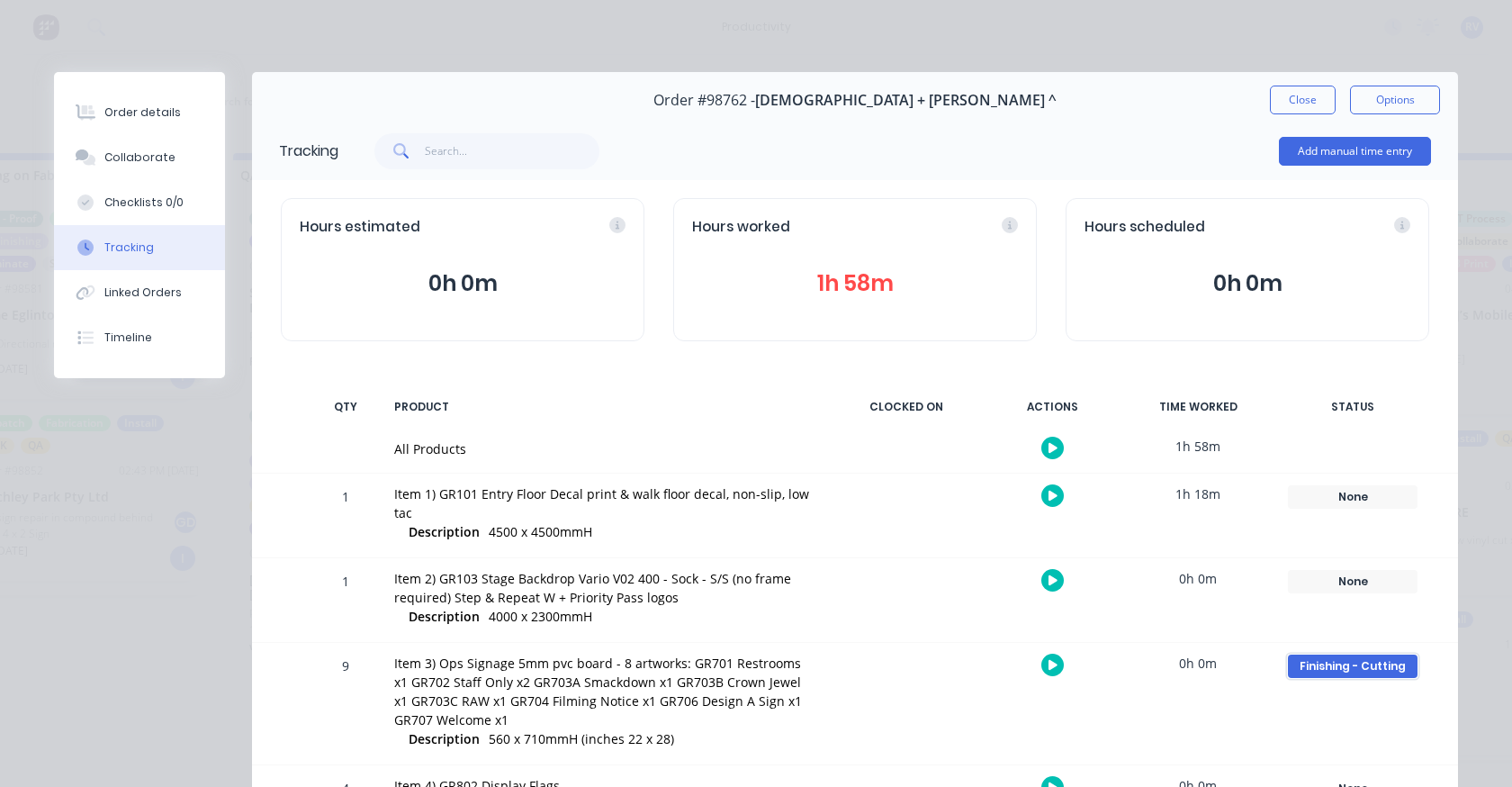
click at [1302, 656] on div "Finishing - Cutting" at bounding box center [1352, 667] width 129 height 24
click at [1067, 723] on button "None" at bounding box center [1072, 730] width 48 height 24
click at [1309, 99] on button "Close" at bounding box center [1303, 99] width 66 height 28
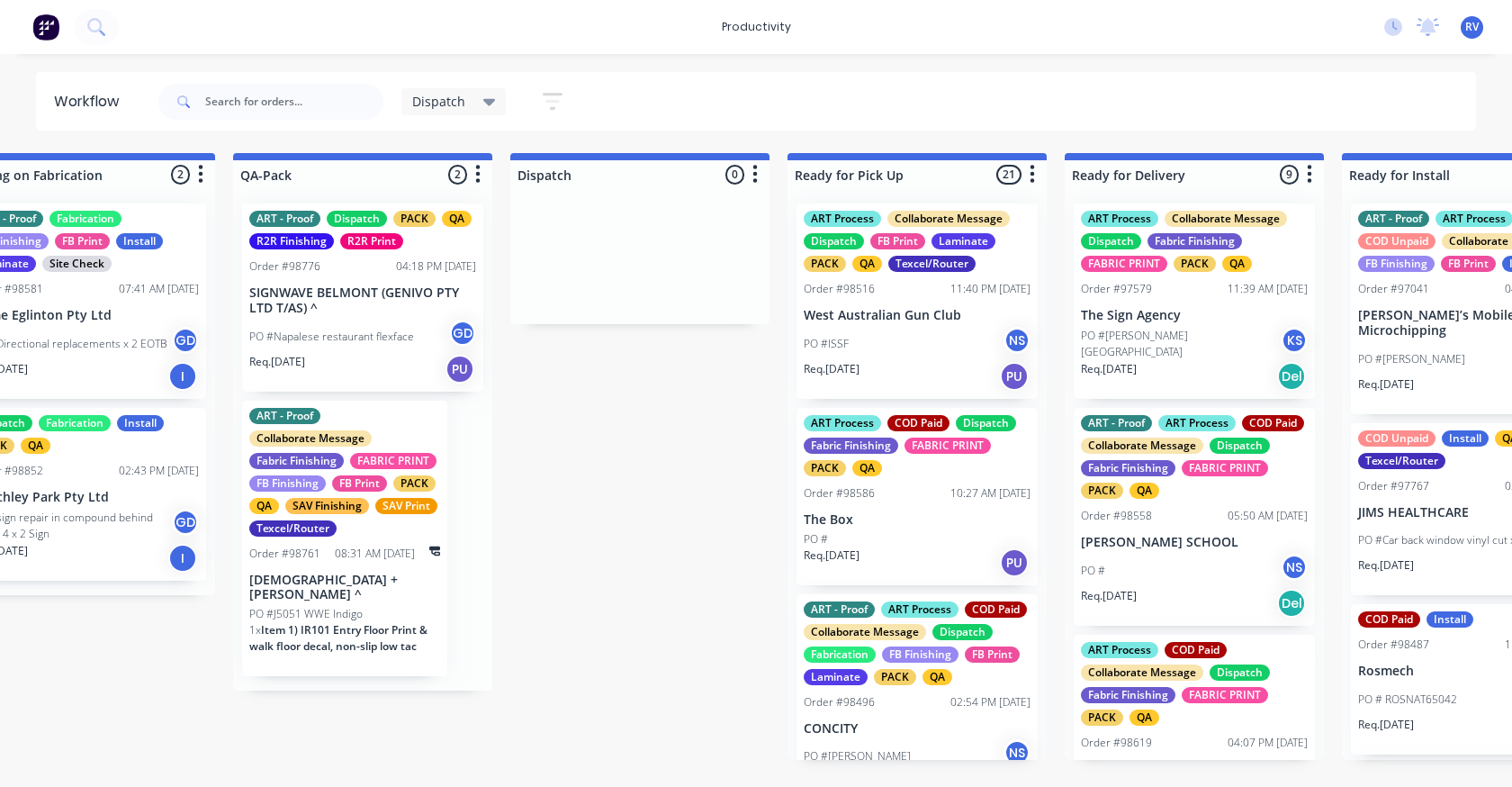
click at [582, 296] on div at bounding box center [639, 256] width 259 height 135
click at [228, 94] on input "text" at bounding box center [294, 101] width 178 height 36
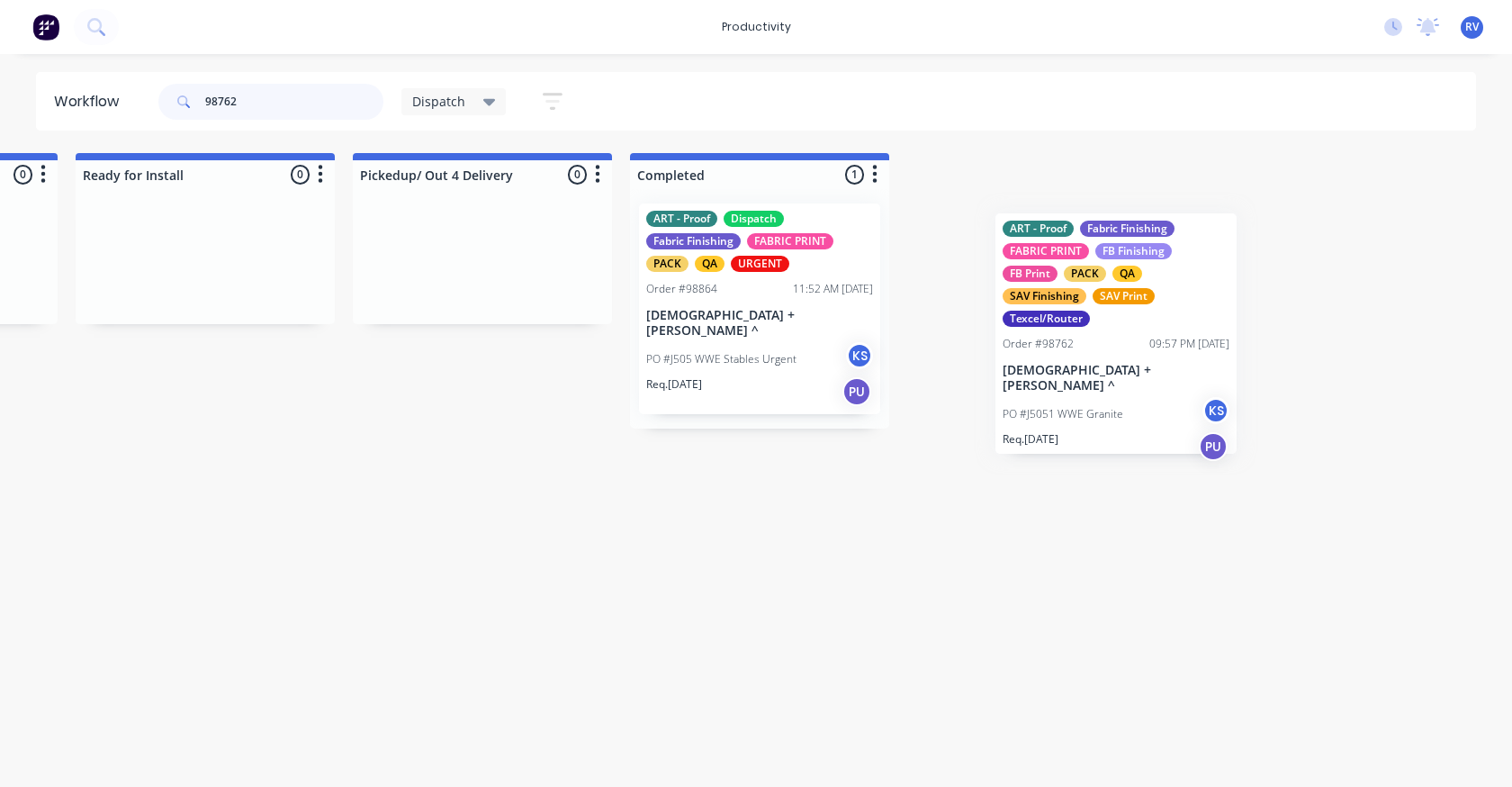
scroll to position [0, 2186]
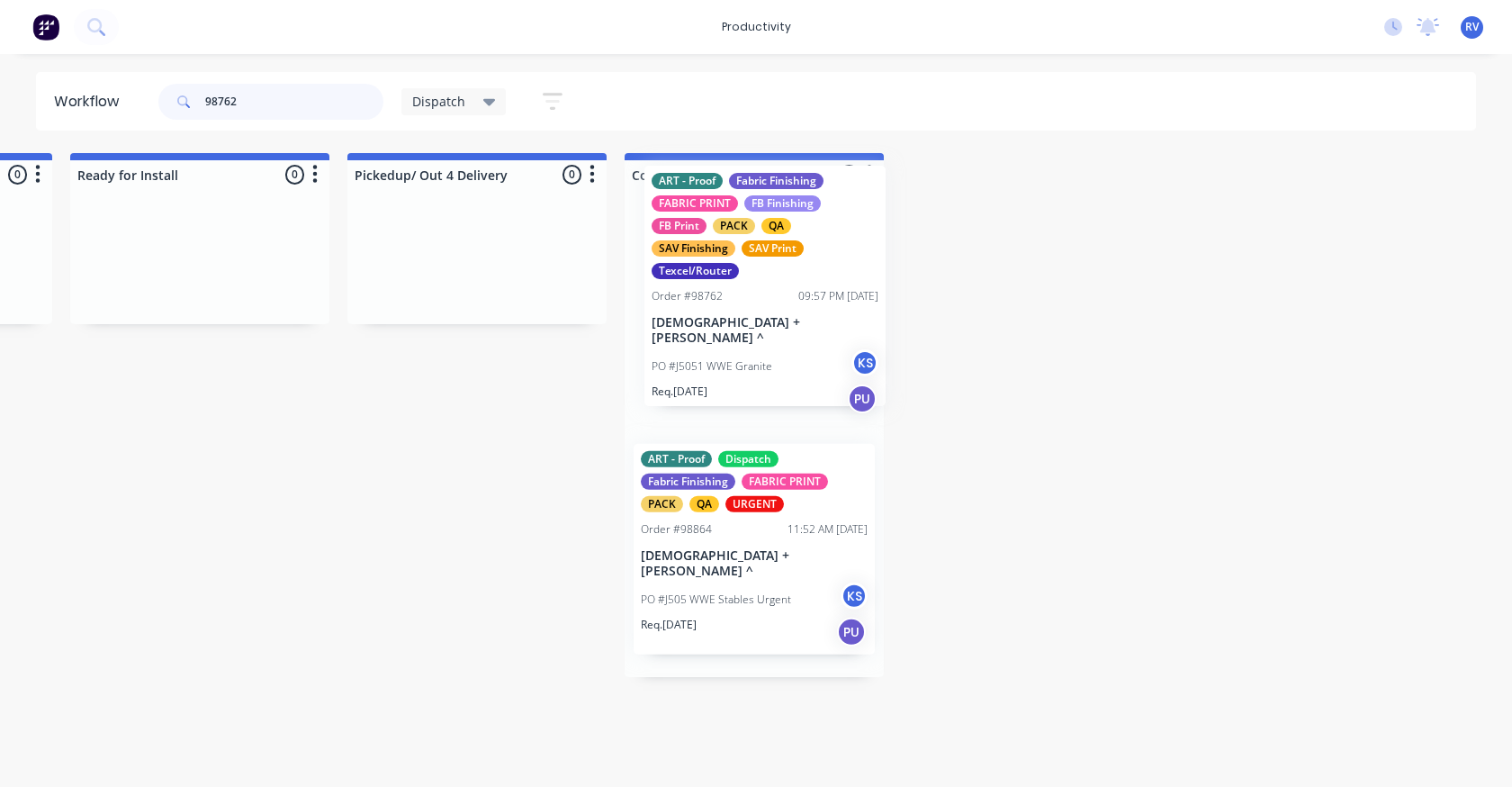
drag, startPoint x: 477, startPoint y: 332, endPoint x: 716, endPoint y: 302, distance: 240.9
click at [716, 304] on div "Submitted 0 Sort By Created date Required date Order number Customer name Most …" at bounding box center [1258, 415] width 6915 height 524
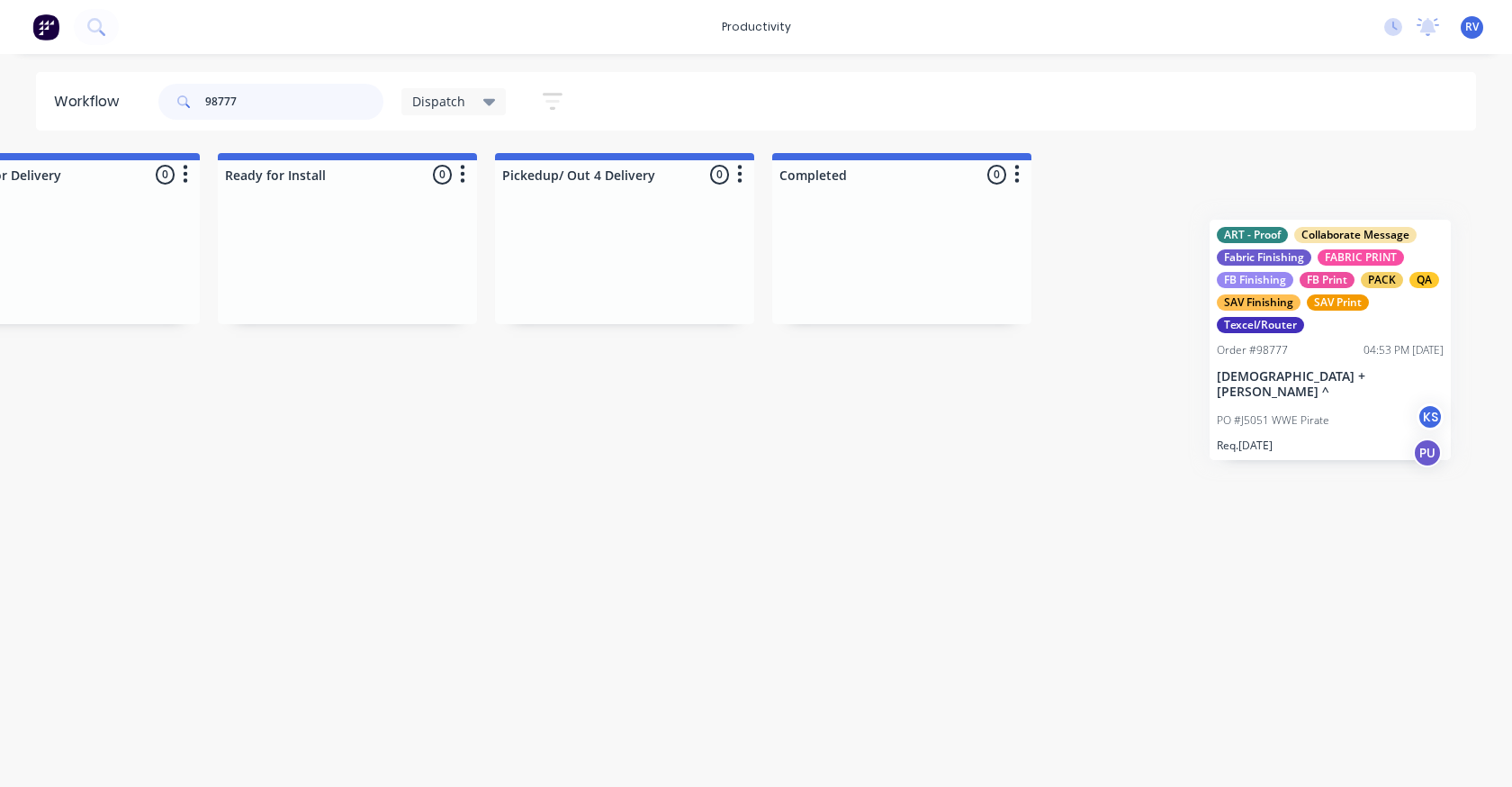
scroll to position [0, 2051]
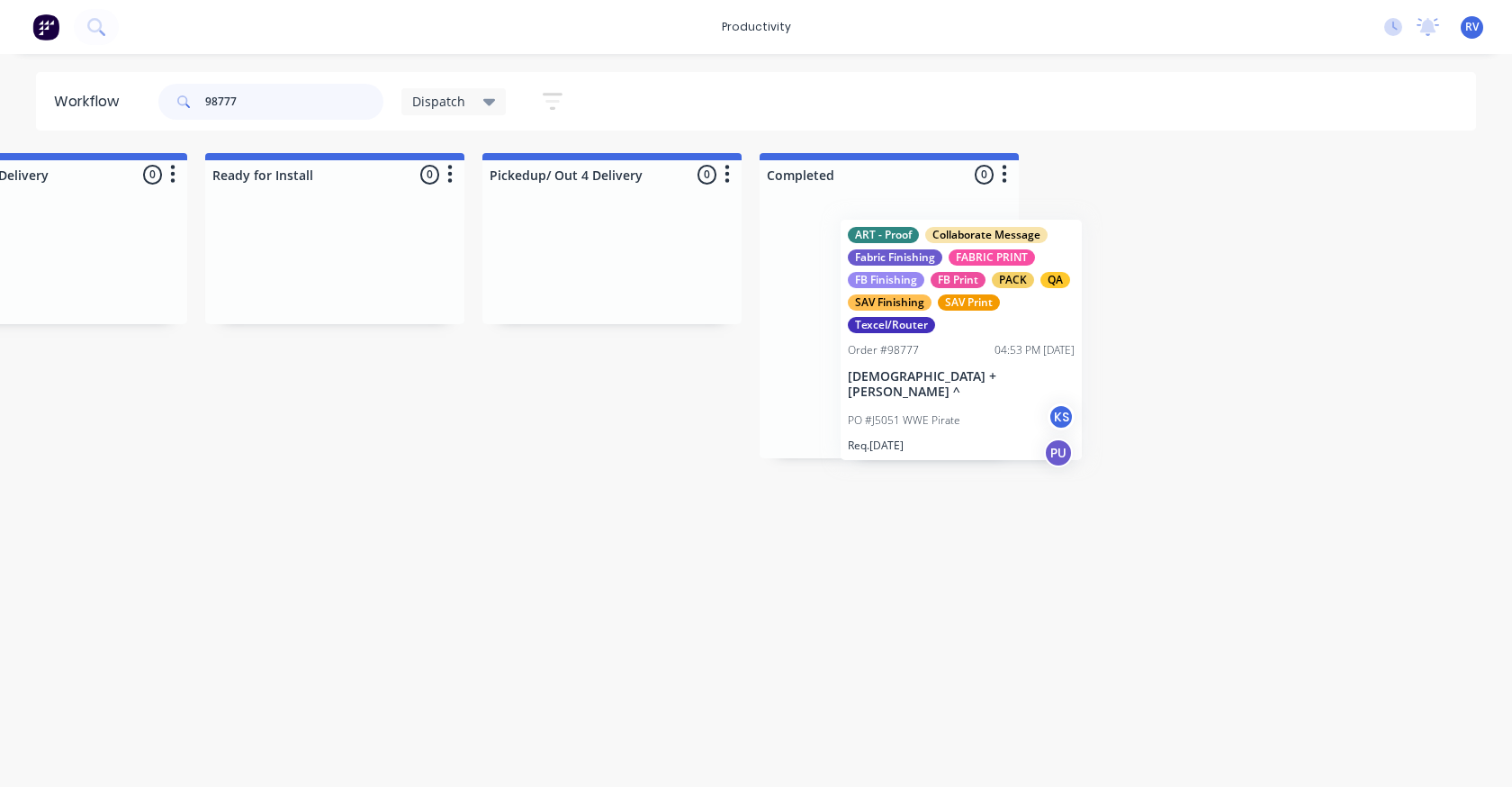
drag, startPoint x: 422, startPoint y: 312, endPoint x: 906, endPoint y: 316, distance: 484.0
click at [909, 318] on div "Submitted 0 Sort By Created date Required date Order number Customer name Most …" at bounding box center [1394, 305] width 6915 height 305
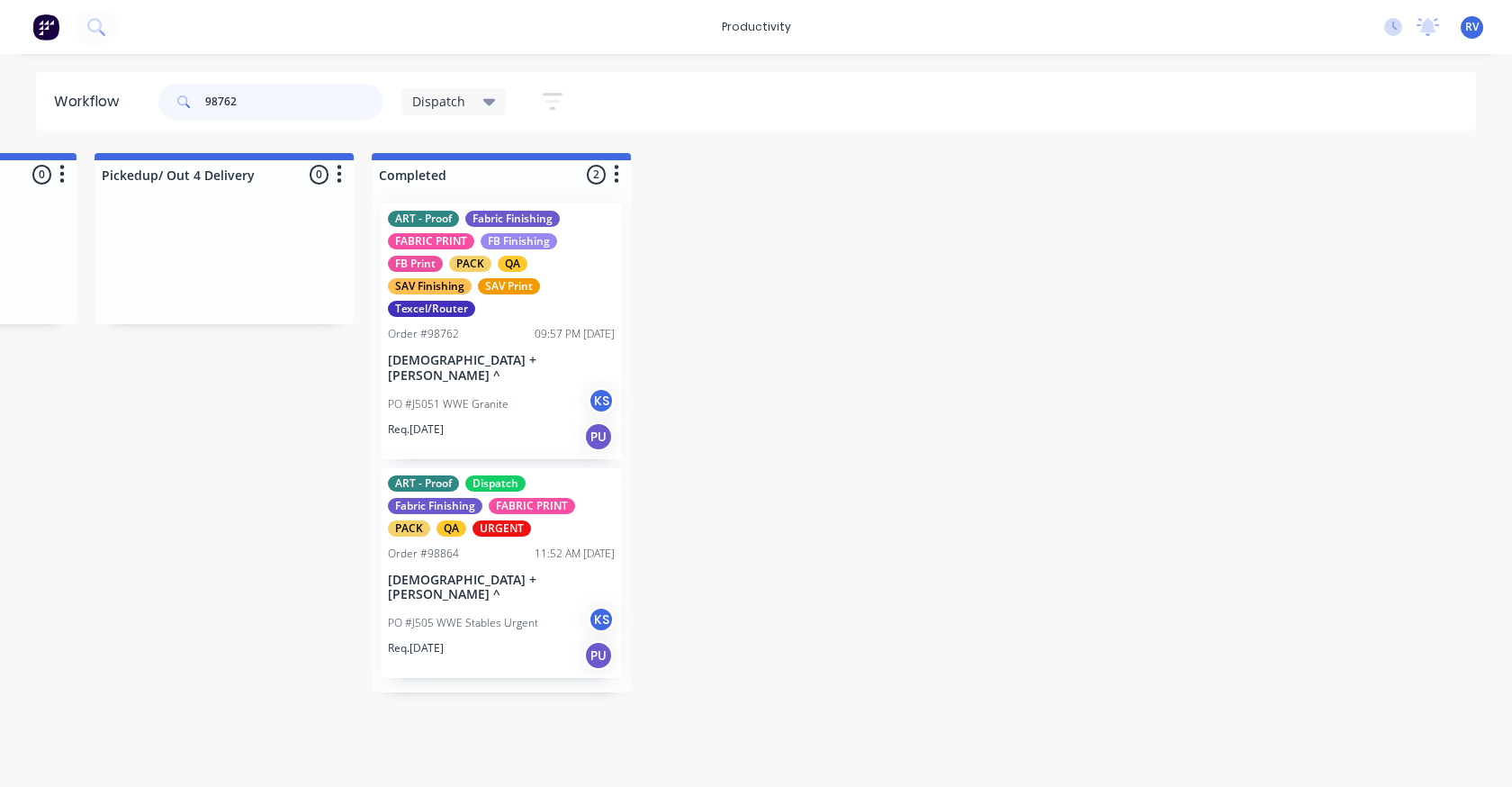
scroll to position [0, 2444]
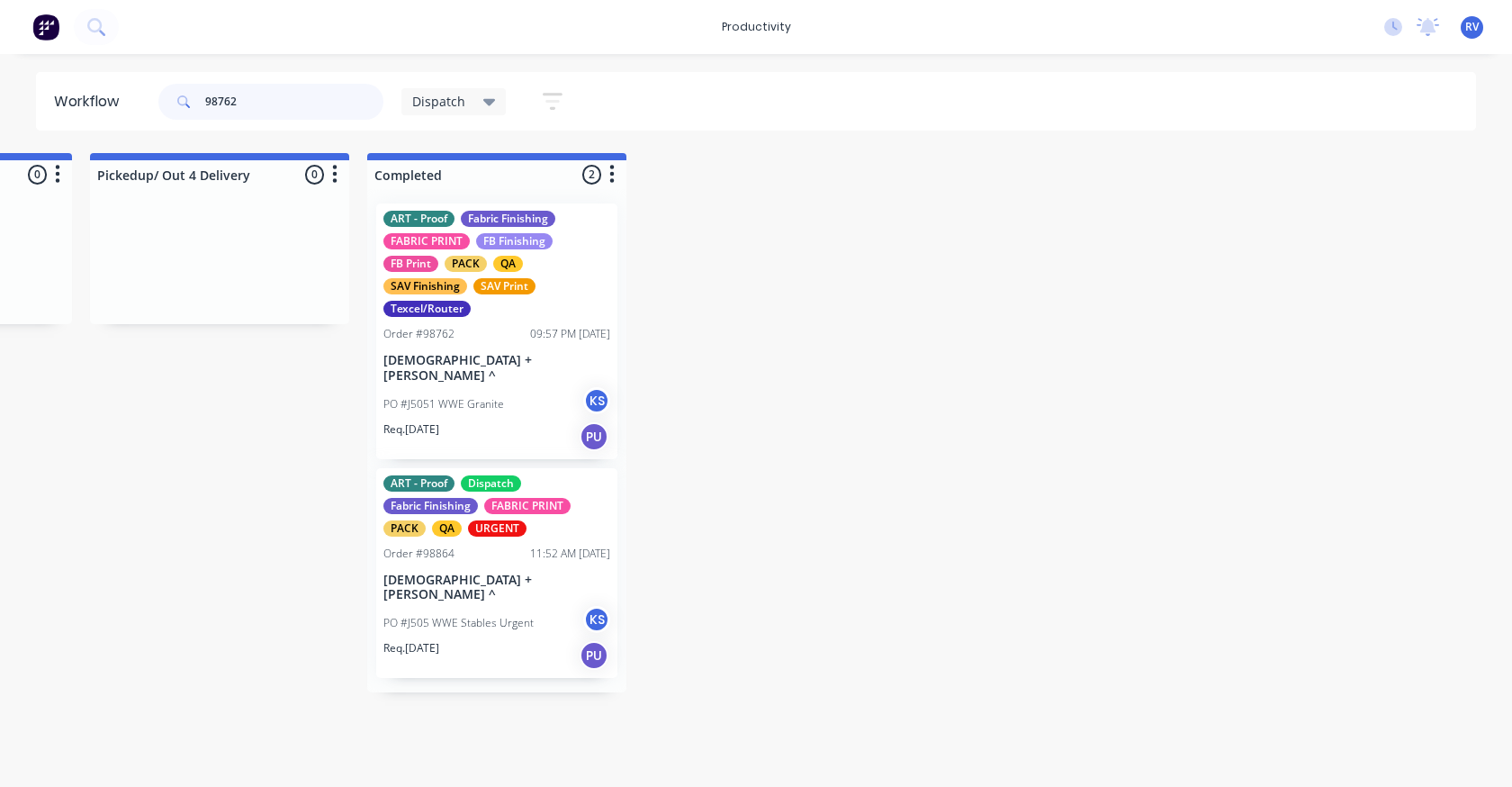
type input "98762"
click at [414, 109] on span "Dispatch" at bounding box center [438, 101] width 53 height 19
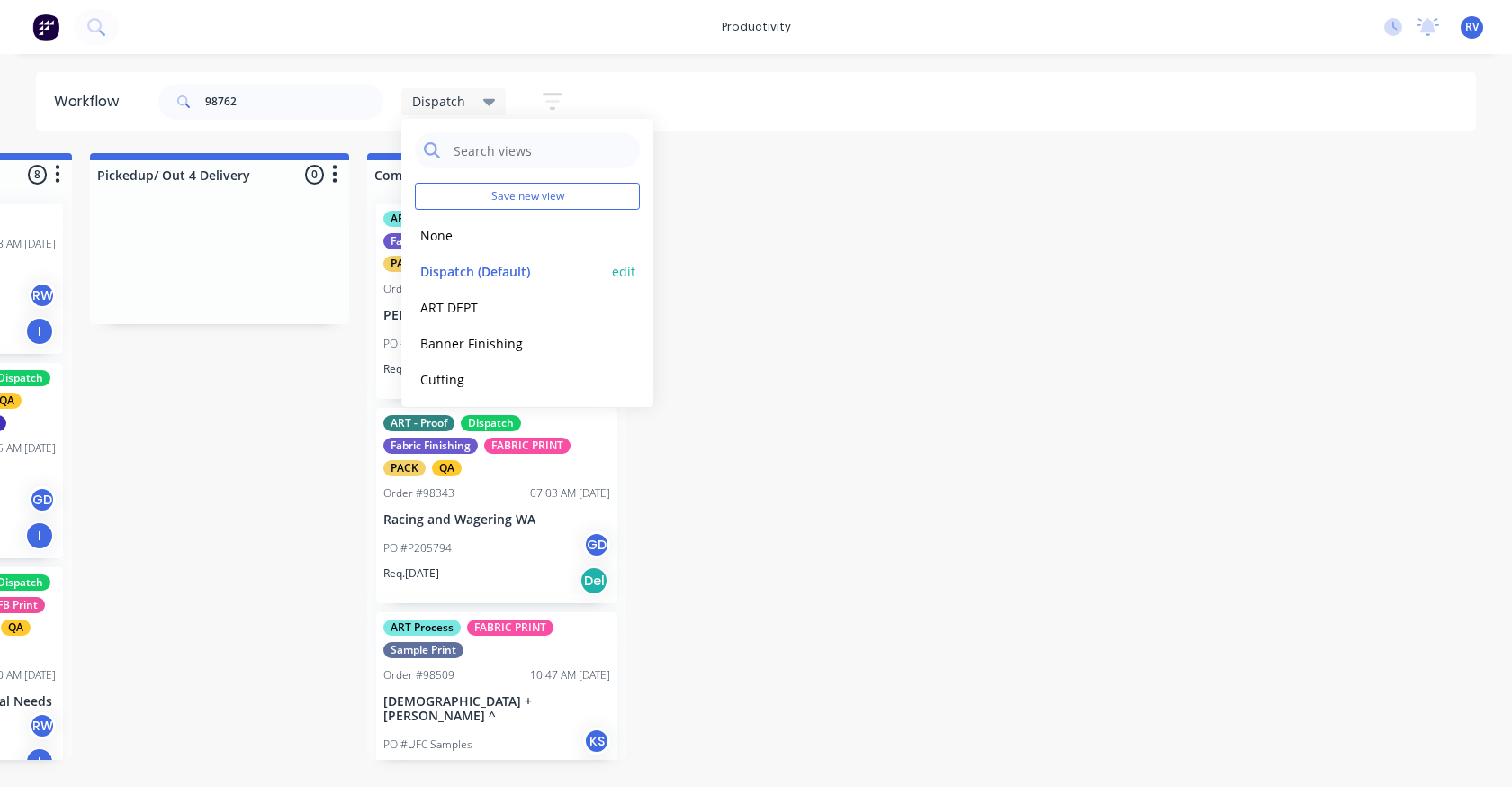
click at [445, 268] on button "Dispatch (Default)" at bounding box center [510, 272] width 192 height 21
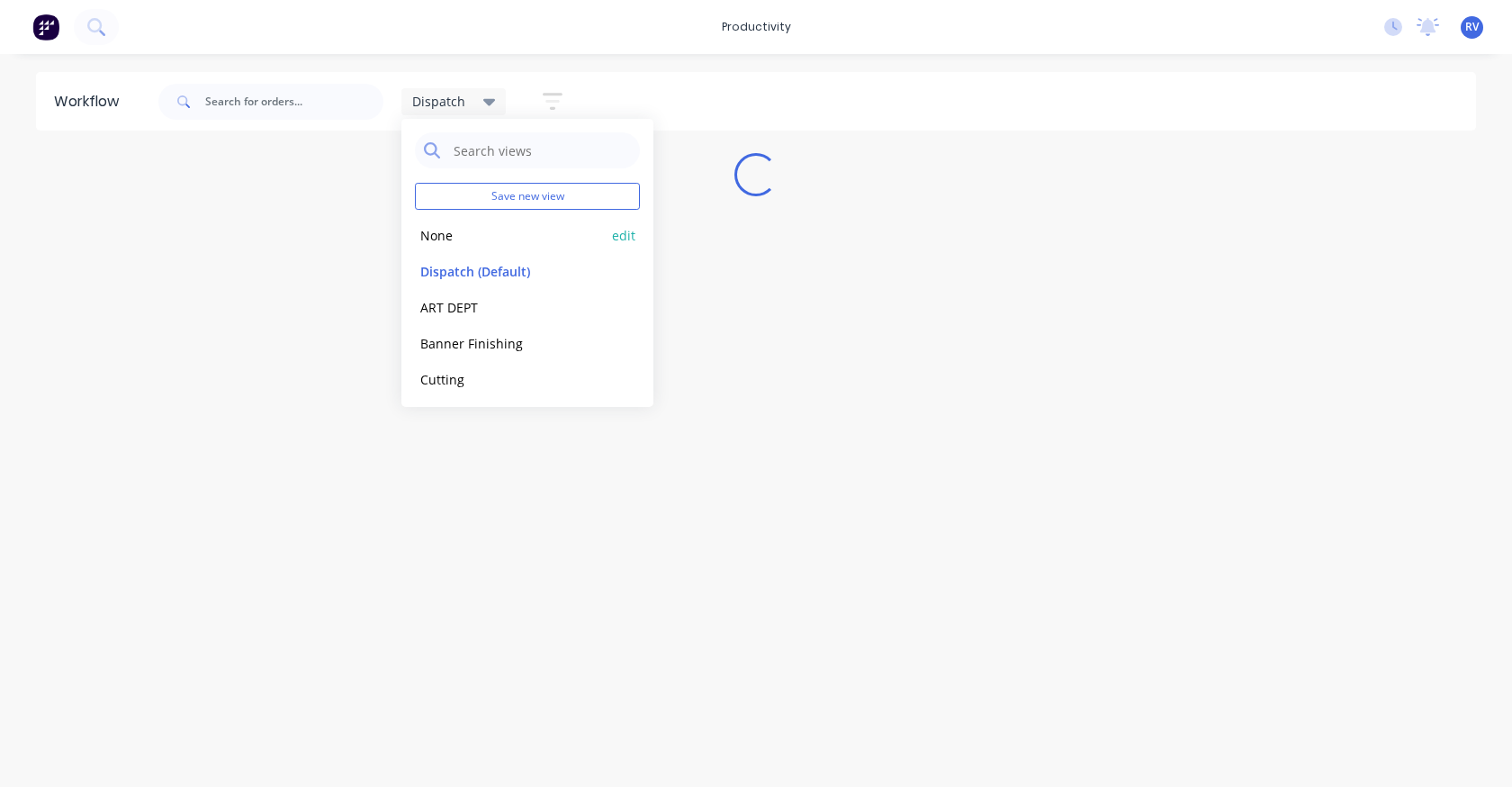
scroll to position [0, 0]
